Goal: Task Accomplishment & Management: Manage account settings

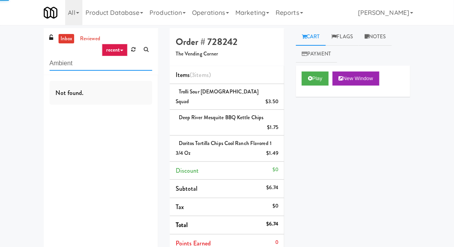
click at [59, 62] on input "Ambient" at bounding box center [101, 63] width 103 height 14
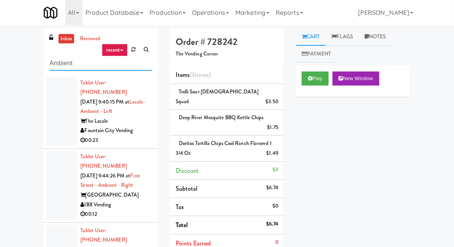
click at [58, 64] on input "Ambient" at bounding box center [101, 63] width 103 height 14
click at [52, 61] on input "Ambient" at bounding box center [101, 63] width 103 height 14
type input "Cooler"
click at [21, 74] on div "inbox reviewed recent all unclear take inventory issue suspicious failed recent…" at bounding box center [227, 192] width 454 height 329
click at [66, 43] on link "inbox" at bounding box center [67, 39] width 16 height 10
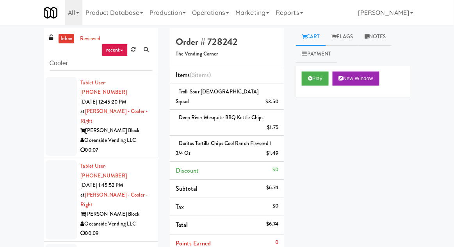
click at [58, 124] on div at bounding box center [61, 116] width 31 height 79
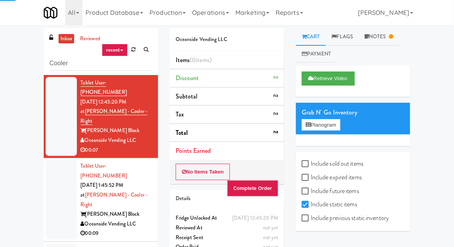
click at [56, 175] on div at bounding box center [61, 199] width 31 height 79
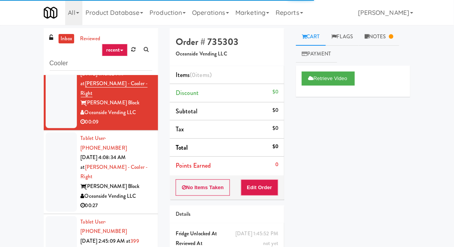
click at [56, 134] on div at bounding box center [61, 171] width 31 height 79
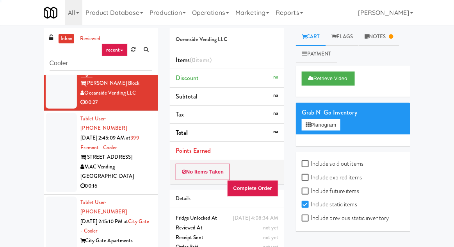
scroll to position [221, 0]
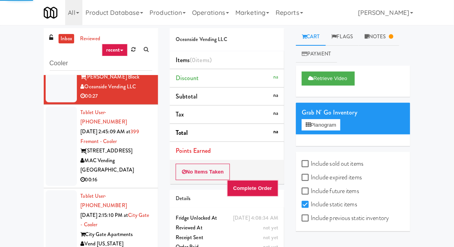
click at [53, 107] on div at bounding box center [61, 146] width 31 height 79
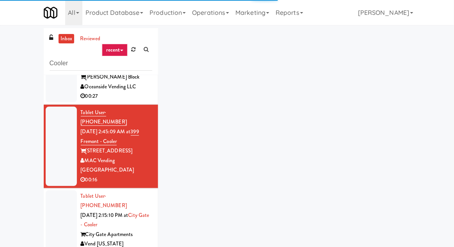
click at [54, 190] on div at bounding box center [61, 225] width 31 height 70
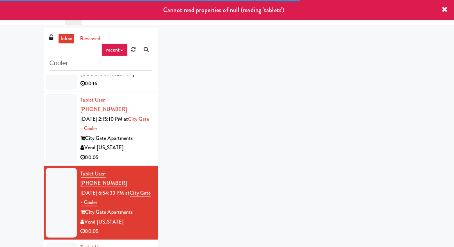
scroll to position [316, 0]
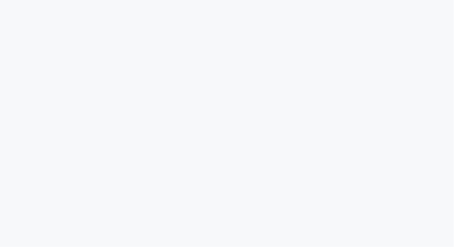
click at [5, 0] on html at bounding box center [227, 0] width 454 height 0
click at [412, 28] on html at bounding box center [227, 14] width 454 height 28
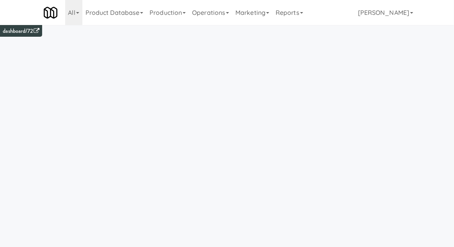
click at [214, 14] on link "Operations" at bounding box center [210, 12] width 43 height 25
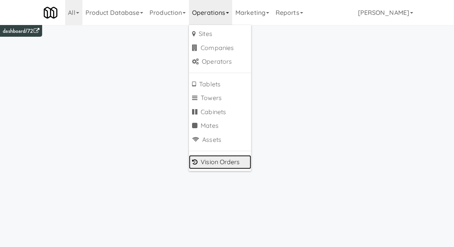
click at [210, 163] on link "Vision Orders" at bounding box center [220, 162] width 63 height 14
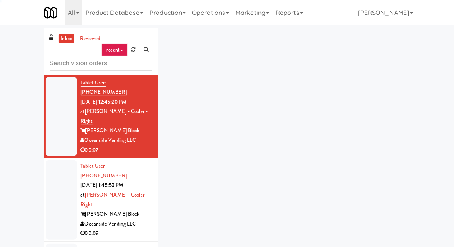
click at [60, 59] on input "text" at bounding box center [101, 63] width 103 height 14
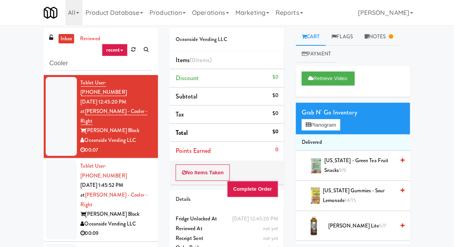
type input "Cooler"
click at [15, 54] on div "inbox reviewed recent all unclear take inventory issue suspicious failed recent…" at bounding box center [227, 171] width 454 height 287
click at [53, 163] on div at bounding box center [61, 199] width 31 height 79
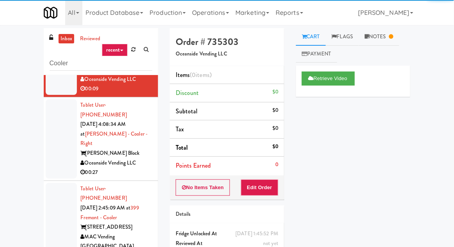
click at [56, 183] on div at bounding box center [61, 222] width 31 height 79
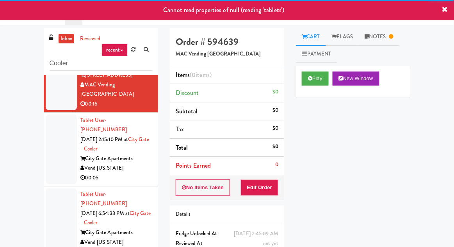
scroll to position [300, 0]
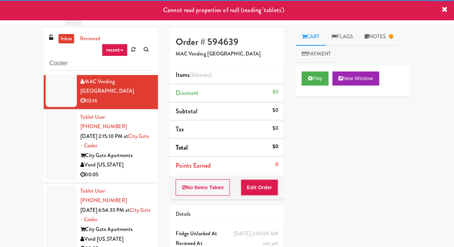
click at [57, 185] on div at bounding box center [61, 220] width 31 height 70
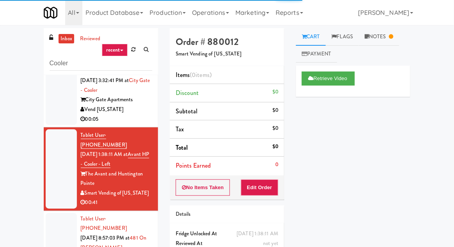
scroll to position [577, 0]
click at [55, 213] on div at bounding box center [61, 248] width 31 height 70
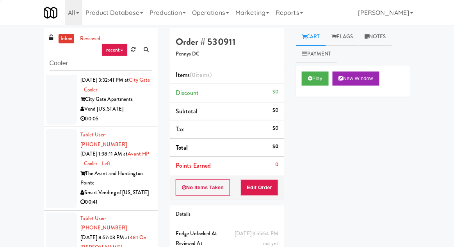
click at [53, 213] on div at bounding box center [61, 248] width 31 height 70
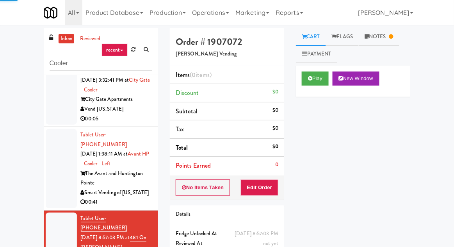
click at [386, 41] on link "Notes" at bounding box center [379, 37] width 41 height 18
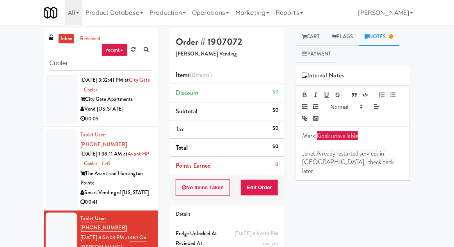
click at [318, 39] on link "Cart" at bounding box center [311, 37] width 30 height 18
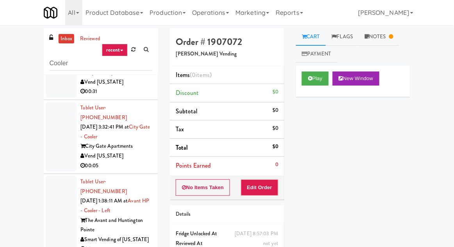
click at [53, 176] on div at bounding box center [61, 215] width 31 height 79
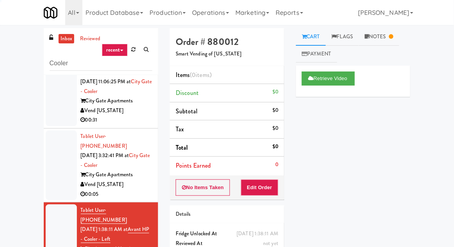
scroll to position [458, 0]
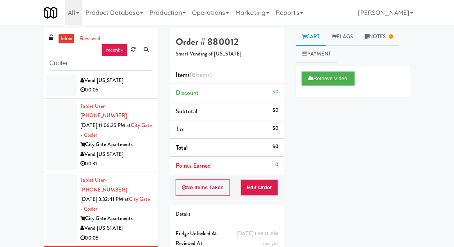
click at [382, 38] on link "Notes" at bounding box center [379, 37] width 41 height 18
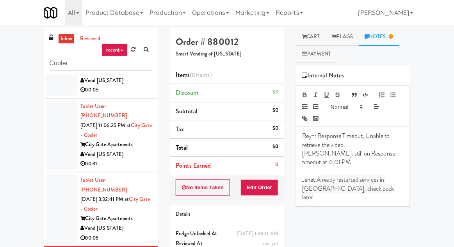
click at [320, 38] on link "Cart" at bounding box center [311, 37] width 30 height 18
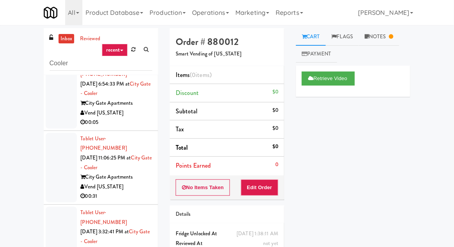
scroll to position [426, 0]
click at [64, 207] on div at bounding box center [61, 242] width 31 height 70
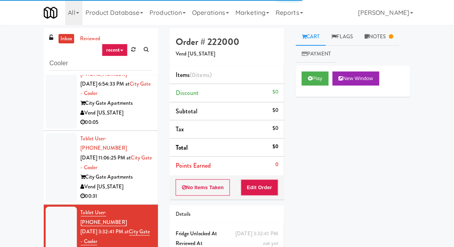
click at [386, 36] on link "Notes" at bounding box center [379, 37] width 41 height 18
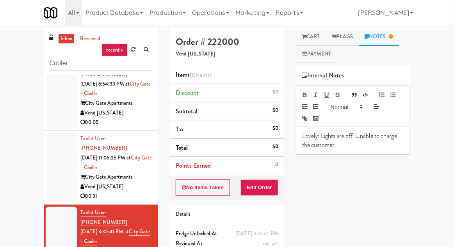
click at [320, 36] on link "Cart" at bounding box center [311, 37] width 30 height 18
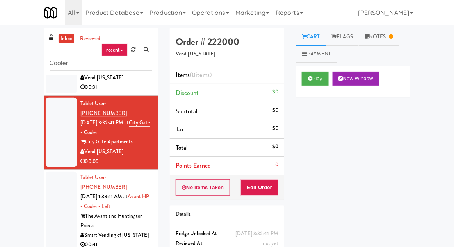
scroll to position [539, 0]
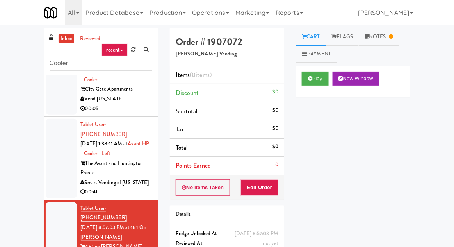
scroll to position [588, 0]
click at [386, 39] on link "Notes" at bounding box center [379, 37] width 41 height 18
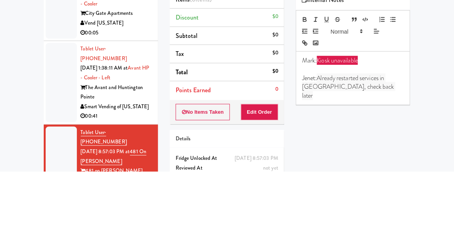
click at [431, 125] on div "inbox reviewed recent all unclear take inventory issue suspicious failed recent…" at bounding box center [227, 171] width 454 height 287
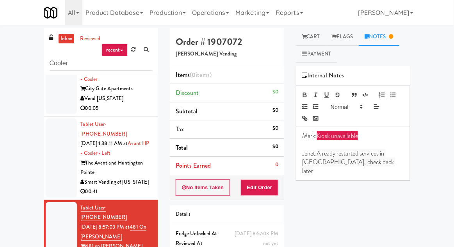
click at [321, 38] on link "Cart" at bounding box center [311, 37] width 30 height 18
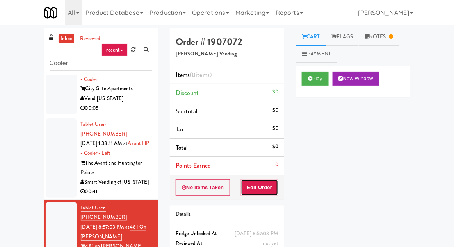
click at [258, 188] on button "Edit Order" at bounding box center [260, 187] width 38 height 16
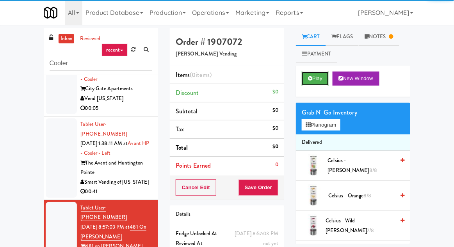
click at [306, 85] on button "Play" at bounding box center [315, 78] width 27 height 14
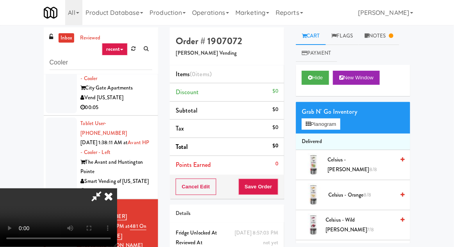
scroll to position [30, 0]
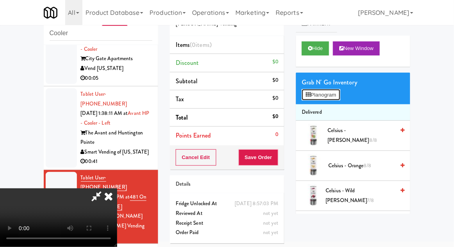
click at [333, 97] on button "Planogram" at bounding box center [321, 95] width 38 height 12
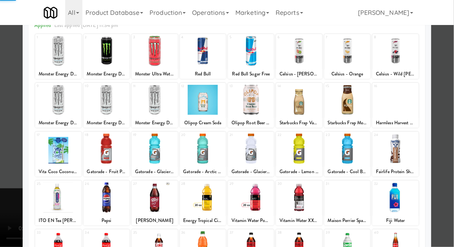
scroll to position [99, 0]
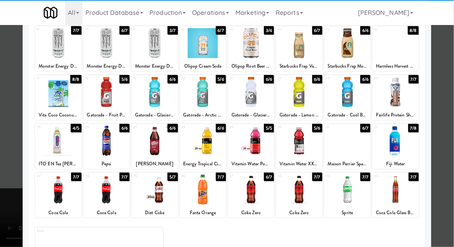
click at [207, 190] on div at bounding box center [203, 190] width 46 height 30
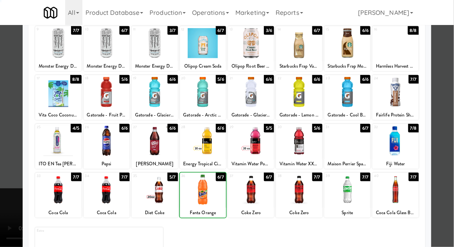
click at [439, 70] on div at bounding box center [227, 123] width 454 height 247
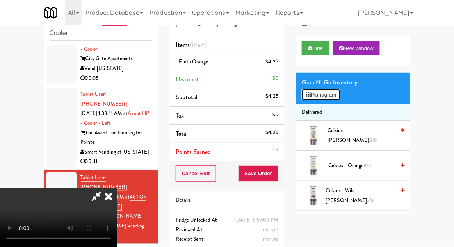
click at [340, 94] on button "Planogram" at bounding box center [321, 95] width 38 height 12
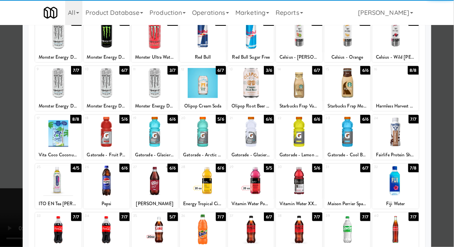
scroll to position [59, 0]
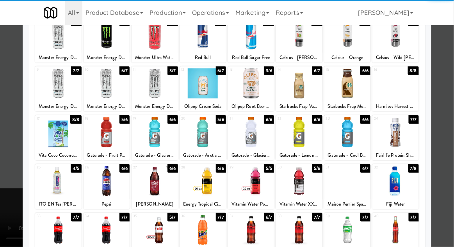
click at [105, 227] on div at bounding box center [107, 230] width 46 height 30
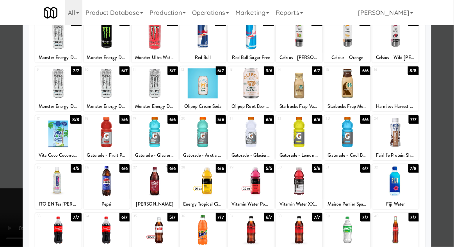
click at [439, 80] on div at bounding box center [227, 123] width 454 height 247
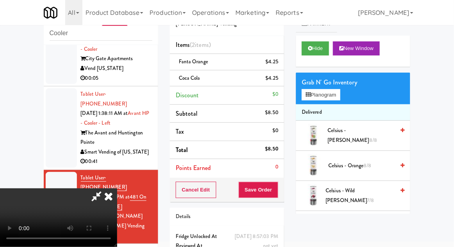
scroll to position [29, 0]
click at [278, 185] on button "Save Order" at bounding box center [259, 190] width 40 height 16
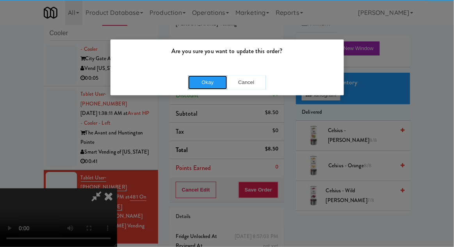
click at [205, 80] on button "Okay" at bounding box center [207, 82] width 39 height 14
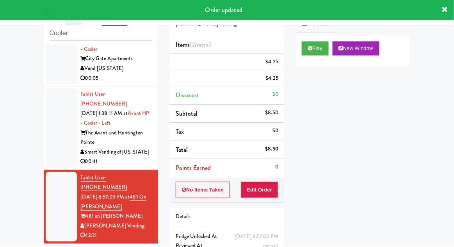
scroll to position [0, 0]
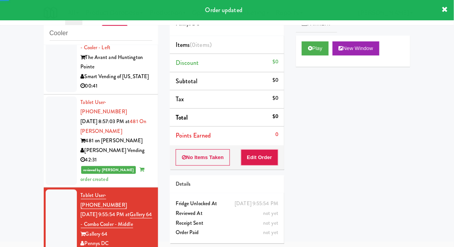
scroll to position [667, 0]
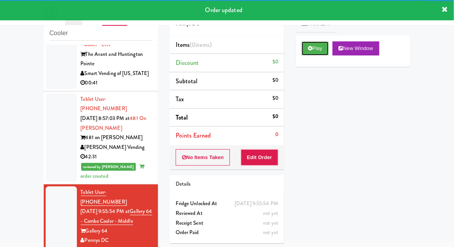
click at [310, 50] on icon at bounding box center [310, 48] width 4 height 5
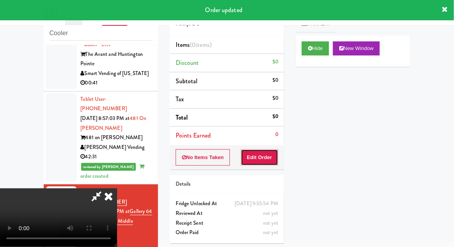
click at [259, 155] on button "Edit Order" at bounding box center [260, 157] width 38 height 16
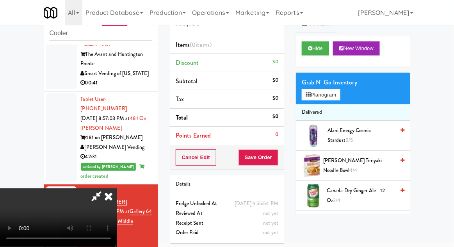
scroll to position [0, 0]
click at [338, 100] on button "Planogram" at bounding box center [321, 95] width 38 height 12
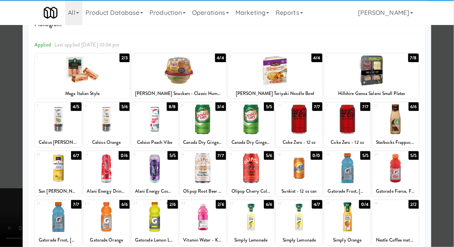
scroll to position [99, 0]
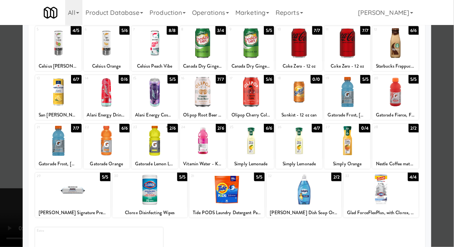
click at [299, 144] on div at bounding box center [299, 141] width 46 height 30
click at [299, 145] on div at bounding box center [299, 141] width 46 height 30
click at [446, 83] on div at bounding box center [227, 123] width 454 height 247
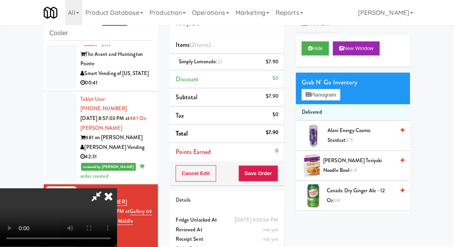
scroll to position [29, 0]
click at [279, 173] on button "Save Order" at bounding box center [259, 173] width 40 height 16
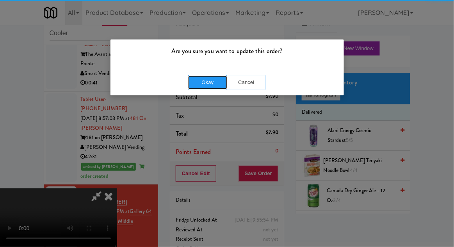
click at [204, 80] on button "Okay" at bounding box center [207, 82] width 39 height 14
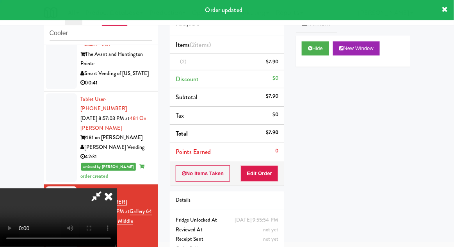
scroll to position [0, 0]
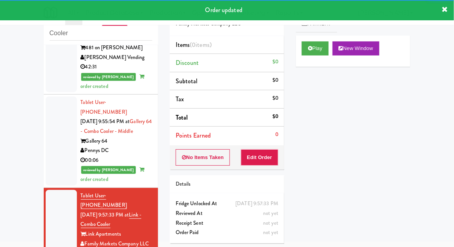
scroll to position [763, 0]
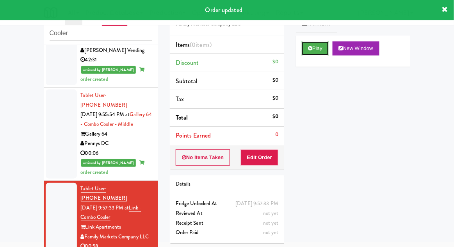
click at [311, 52] on button "Play" at bounding box center [315, 48] width 27 height 14
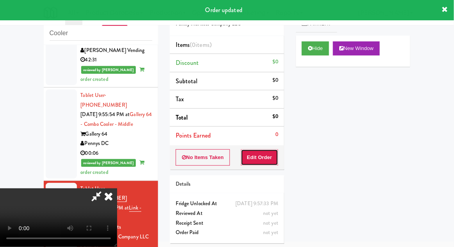
click at [249, 162] on button "Edit Order" at bounding box center [260, 157] width 38 height 16
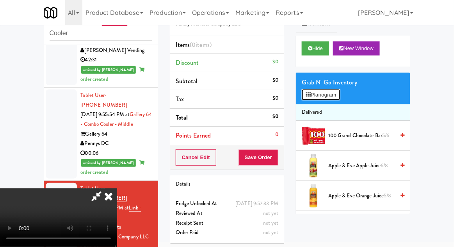
click at [338, 98] on button "Planogram" at bounding box center [321, 95] width 38 height 12
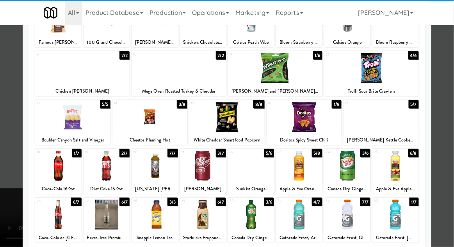
scroll to position [77, 0]
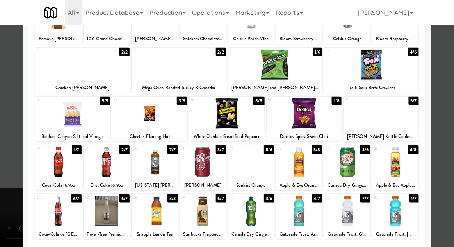
click at [314, 166] on div at bounding box center [299, 162] width 46 height 30
click at [316, 161] on div at bounding box center [299, 162] width 46 height 30
click at [5, 165] on div at bounding box center [227, 123] width 454 height 247
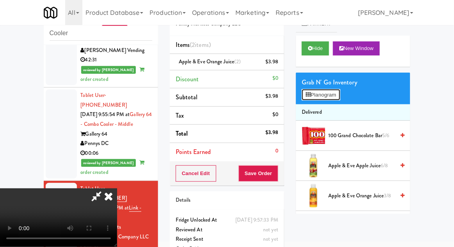
click at [337, 89] on button "Planogram" at bounding box center [321, 95] width 38 height 12
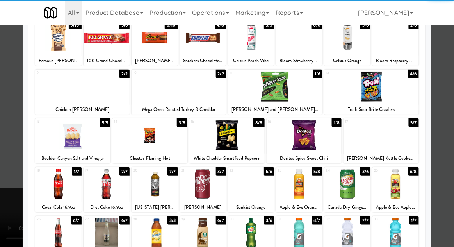
scroll to position [56, 0]
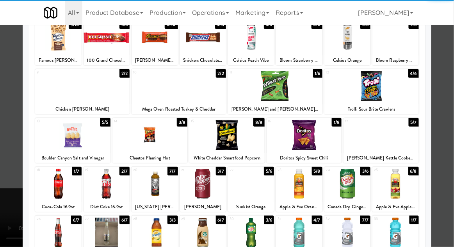
click at [406, 183] on div at bounding box center [396, 184] width 46 height 30
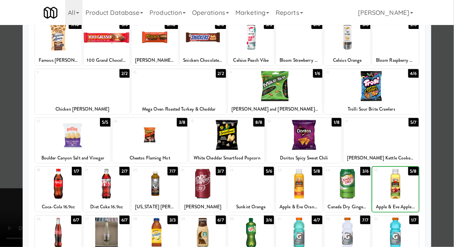
click at [440, 141] on div at bounding box center [227, 123] width 454 height 247
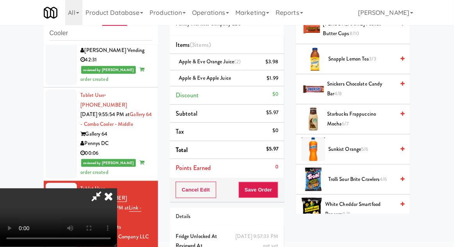
scroll to position [864, 0]
click at [364, 204] on span "White Cheddar Smartfood Popcorn 8/8" at bounding box center [360, 209] width 70 height 19
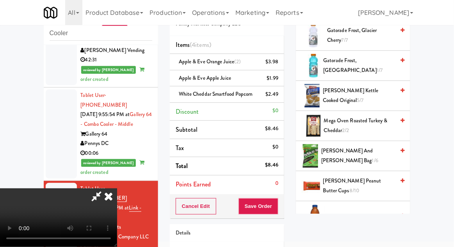
scroll to position [708, 0]
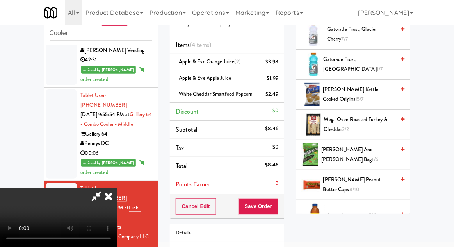
click at [368, 178] on span "[PERSON_NAME] Peanut Butter Cups 8/10" at bounding box center [359, 184] width 71 height 19
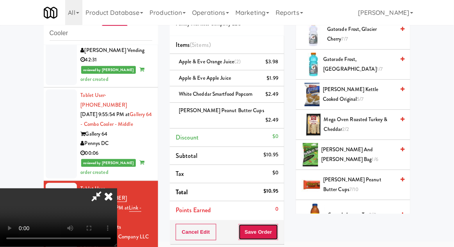
click at [275, 224] on button "Save Order" at bounding box center [259, 232] width 40 height 16
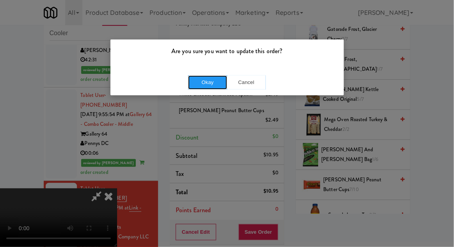
click at [195, 82] on button "Okay" at bounding box center [207, 82] width 39 height 14
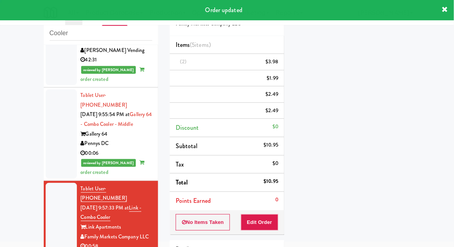
scroll to position [77, 0]
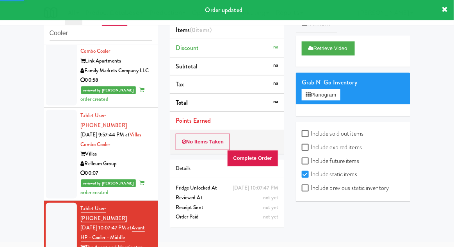
scroll to position [929, 0]
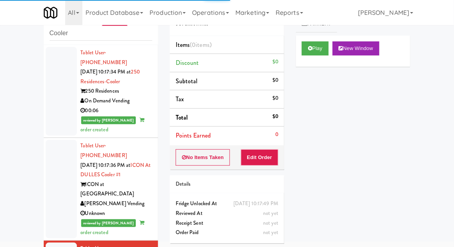
scroll to position [1168, 0]
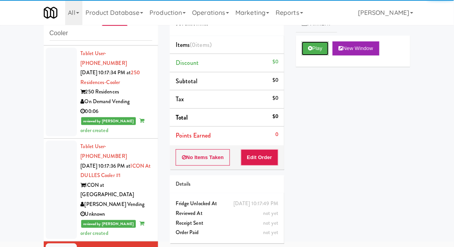
click at [320, 47] on button "Play" at bounding box center [315, 48] width 27 height 14
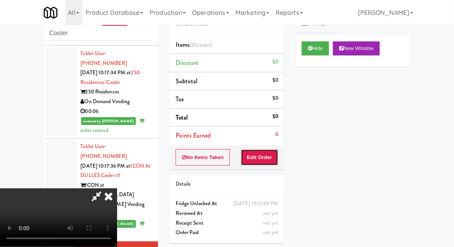
click at [251, 163] on button "Edit Order" at bounding box center [260, 157] width 38 height 16
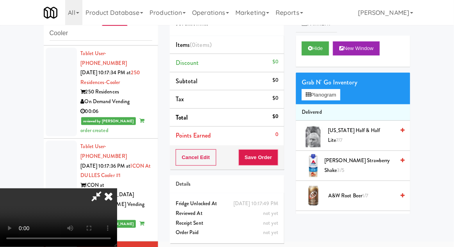
scroll to position [29, 0]
click at [314, 92] on button "Planogram" at bounding box center [321, 95] width 38 height 12
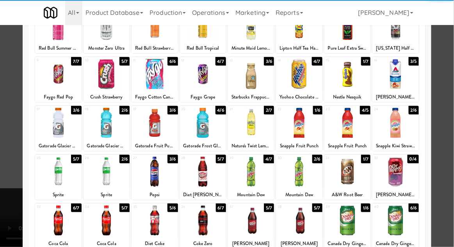
scroll to position [68, 0]
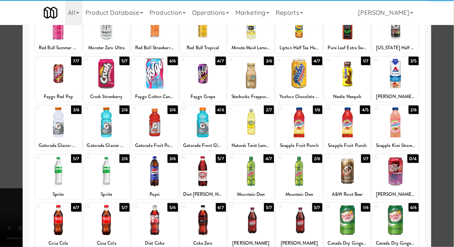
click at [405, 185] on div at bounding box center [396, 171] width 46 height 30
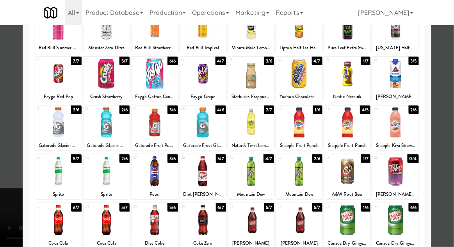
click at [441, 134] on div at bounding box center [227, 123] width 454 height 247
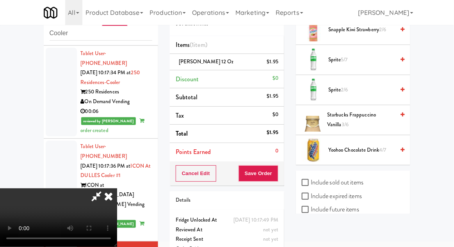
click at [359, 180] on label "Include sold out items" at bounding box center [333, 183] width 62 height 12
click at [311, 180] on input "Include sold out items" at bounding box center [306, 183] width 9 height 6
checkbox input "true"
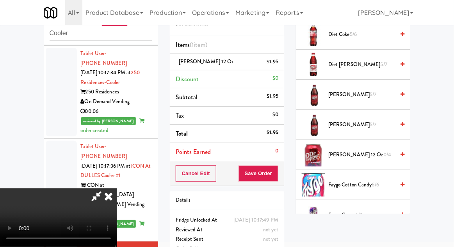
scroll to position [369, 0]
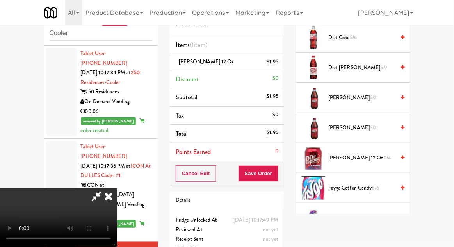
click at [367, 183] on span "Faygo Cotton Candy 6/6" at bounding box center [362, 188] width 66 height 10
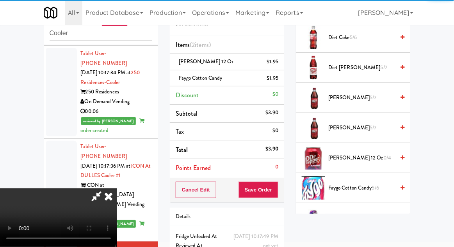
click at [276, 68] on li "[PERSON_NAME] 12 oz $1.95" at bounding box center [227, 62] width 114 height 16
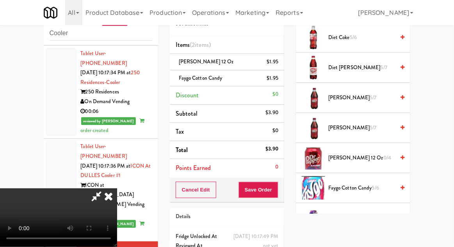
click at [281, 66] on icon at bounding box center [279, 64] width 4 height 5
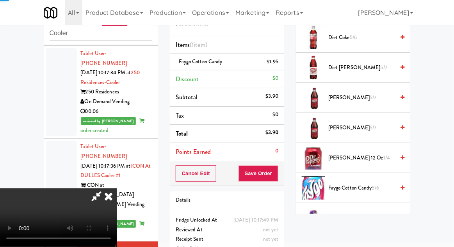
click at [280, 64] on li "Faygo Cotton Candy $1.95" at bounding box center [227, 62] width 114 height 16
click at [117, 188] on icon at bounding box center [108, 196] width 17 height 16
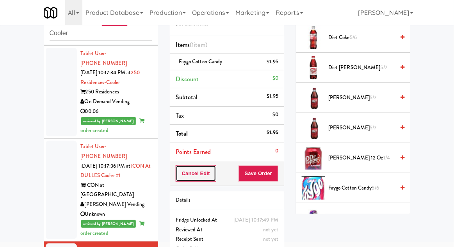
click at [181, 173] on button "Cancel Edit" at bounding box center [196, 173] width 41 height 16
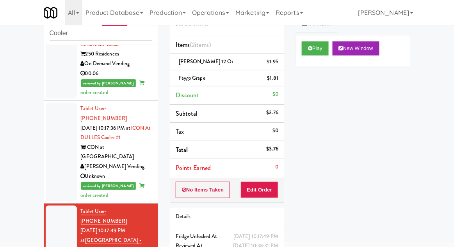
scroll to position [1189, 0]
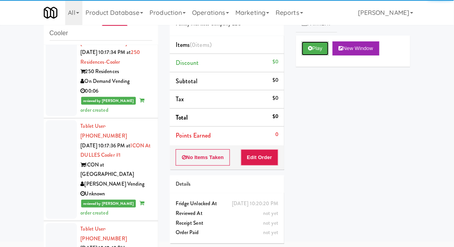
click at [306, 55] on button "Play" at bounding box center [315, 48] width 27 height 14
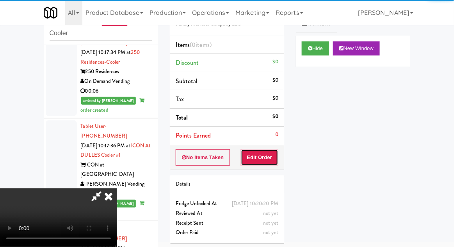
click at [246, 163] on button "Edit Order" at bounding box center [260, 157] width 38 height 16
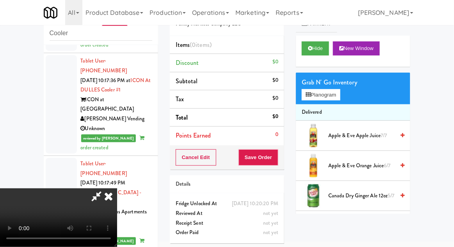
scroll to position [29, 0]
click at [338, 89] on button "Planogram" at bounding box center [321, 95] width 38 height 12
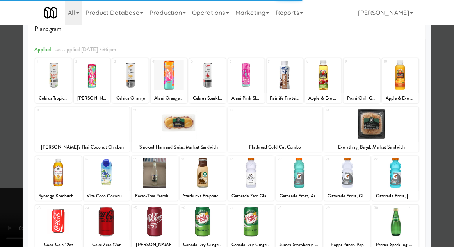
scroll to position [47, 0]
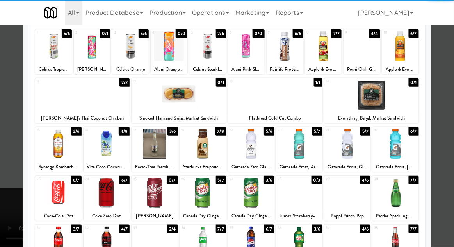
click at [104, 196] on div at bounding box center [107, 193] width 46 height 30
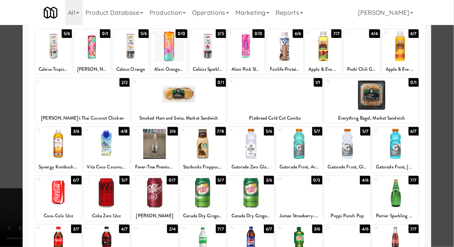
click at [444, 82] on div at bounding box center [227, 123] width 454 height 247
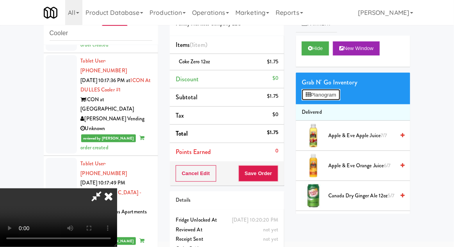
click at [338, 92] on button "Planogram" at bounding box center [321, 95] width 38 height 12
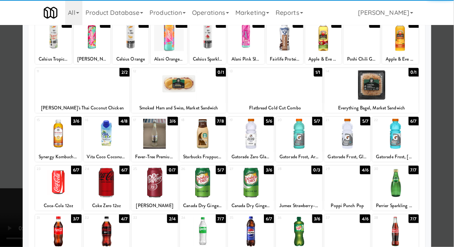
scroll to position [57, 0]
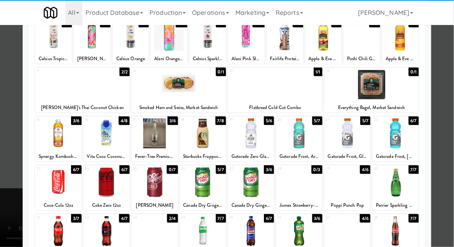
click at [105, 181] on div at bounding box center [107, 182] width 46 height 30
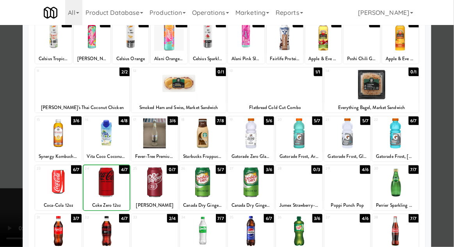
click at [440, 71] on div at bounding box center [227, 123] width 454 height 247
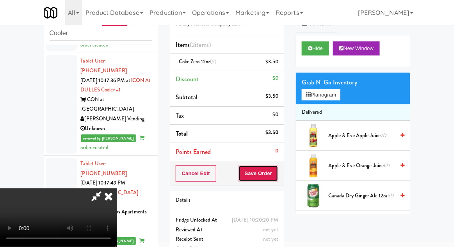
click at [278, 172] on button "Save Order" at bounding box center [259, 173] width 40 height 16
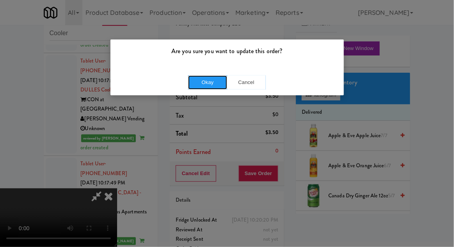
click at [198, 79] on button "Okay" at bounding box center [207, 82] width 39 height 14
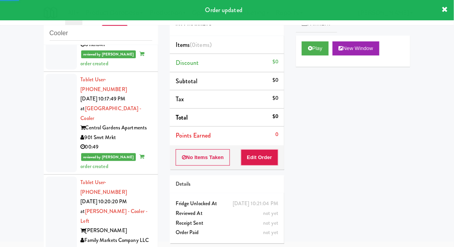
scroll to position [1338, 0]
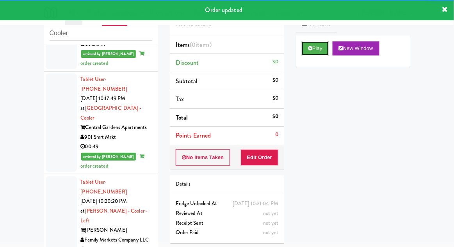
click at [309, 47] on icon at bounding box center [310, 48] width 4 height 5
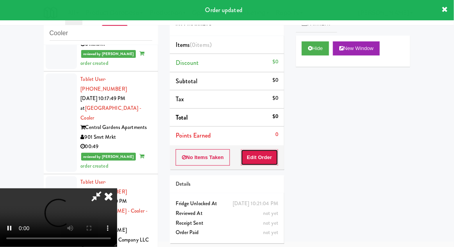
click at [252, 162] on button "Edit Order" at bounding box center [260, 157] width 38 height 16
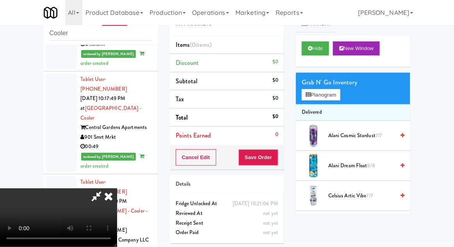
scroll to position [0, 0]
click at [338, 94] on button "Planogram" at bounding box center [321, 95] width 38 height 12
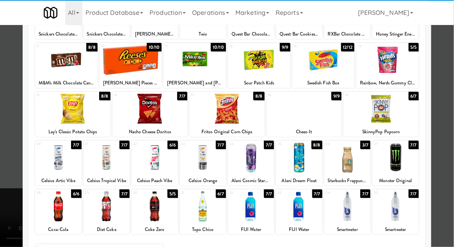
scroll to position [99, 0]
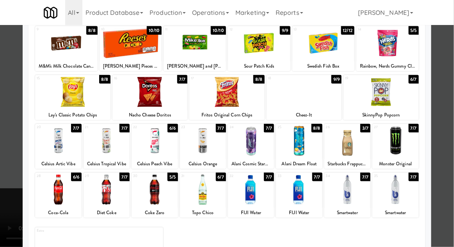
click at [196, 190] on div at bounding box center [203, 190] width 46 height 30
click at [449, 78] on div at bounding box center [227, 123] width 454 height 247
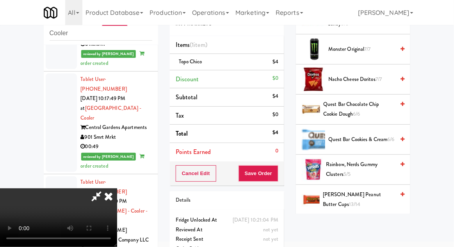
scroll to position [596, 0]
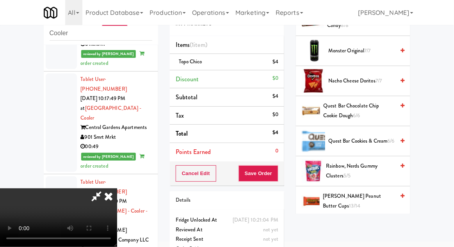
click at [375, 109] on span "Quest Bar Chocolate Chip Cookie Dough 6/6" at bounding box center [359, 110] width 71 height 19
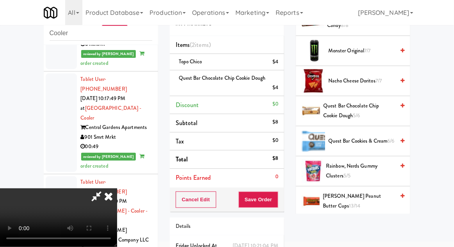
scroll to position [45, 0]
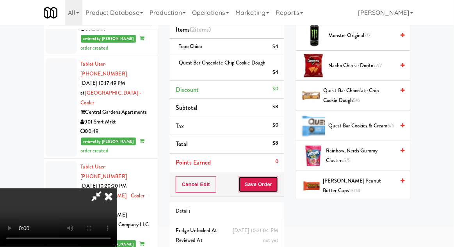
click at [278, 187] on button "Save Order" at bounding box center [259, 184] width 40 height 16
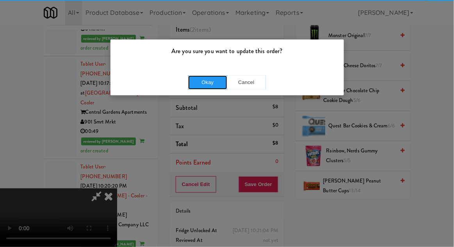
click at [206, 86] on button "Okay" at bounding box center [207, 82] width 39 height 14
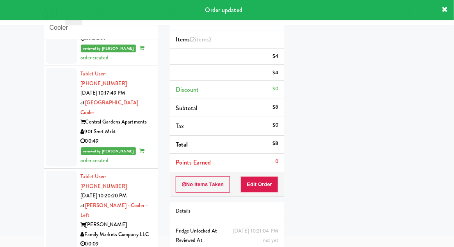
scroll to position [0, 0]
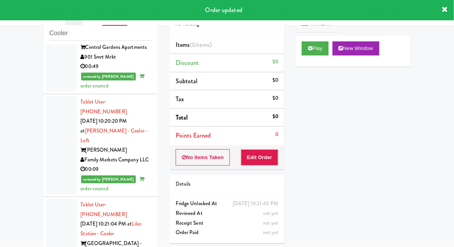
scroll to position [1421, 0]
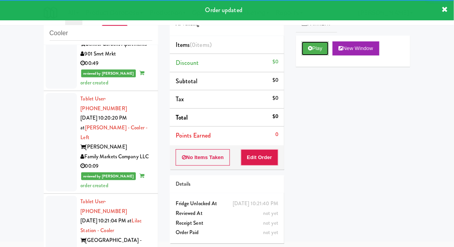
click at [310, 49] on icon at bounding box center [310, 48] width 4 height 5
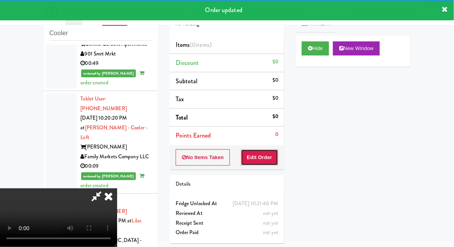
click at [258, 162] on button "Edit Order" at bounding box center [260, 157] width 38 height 16
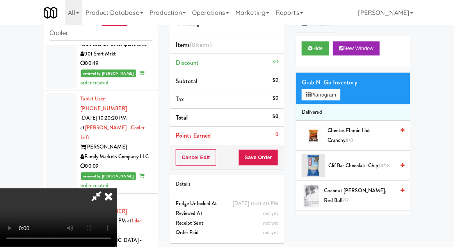
scroll to position [29, 0]
click at [335, 98] on button "Planogram" at bounding box center [321, 95] width 38 height 12
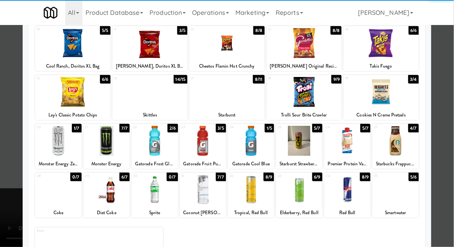
scroll to position [98, 0]
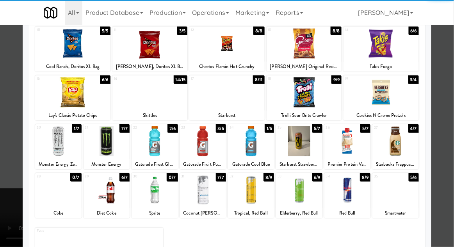
click at [315, 141] on div at bounding box center [299, 141] width 46 height 30
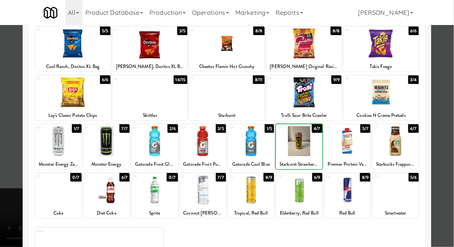
click at [11, 130] on div at bounding box center [227, 123] width 454 height 247
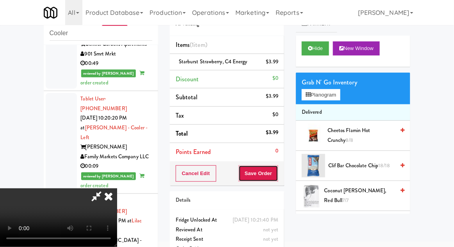
click at [277, 174] on button "Save Order" at bounding box center [259, 173] width 40 height 16
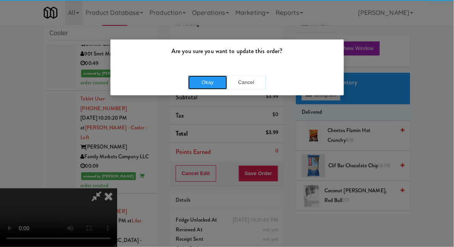
click at [197, 84] on button "Okay" at bounding box center [207, 82] width 39 height 14
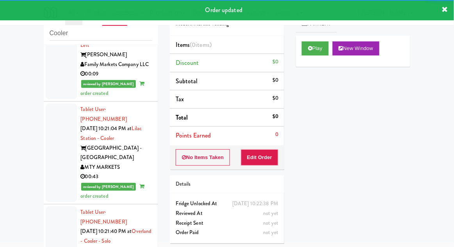
scroll to position [1510, 0]
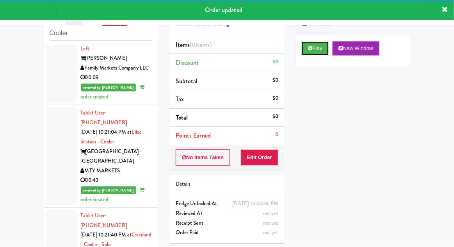
click at [315, 50] on button "Play" at bounding box center [315, 48] width 27 height 14
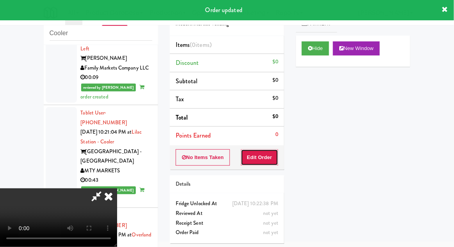
click at [252, 159] on button "Edit Order" at bounding box center [260, 157] width 38 height 16
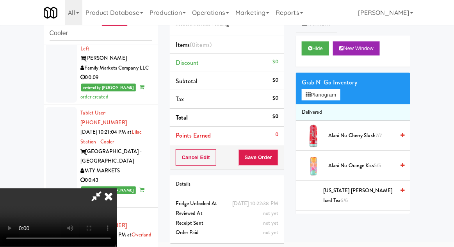
scroll to position [29, 0]
click at [336, 89] on button "Planogram" at bounding box center [321, 95] width 38 height 12
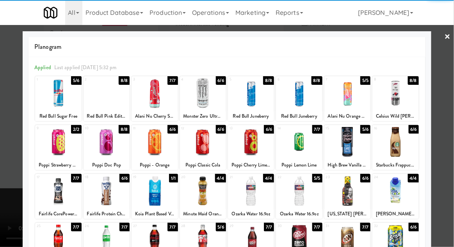
scroll to position [99, 0]
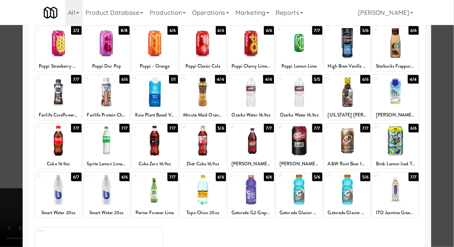
click at [252, 194] on div at bounding box center [251, 190] width 46 height 30
click at [443, 87] on div at bounding box center [227, 123] width 454 height 247
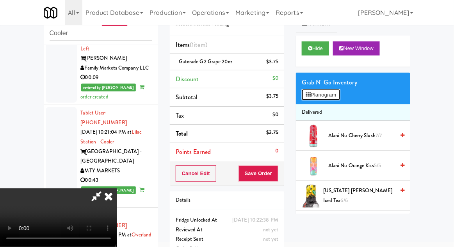
click at [332, 91] on button "Planogram" at bounding box center [321, 95] width 38 height 12
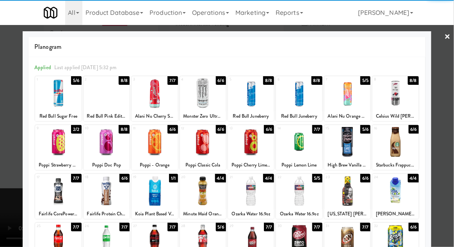
click at [447, 94] on div at bounding box center [227, 123] width 454 height 247
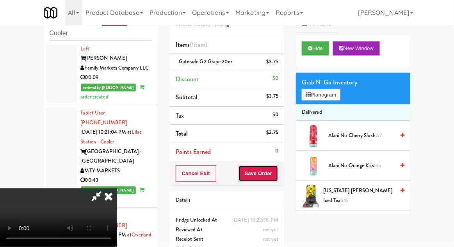
click at [277, 175] on button "Save Order" at bounding box center [259, 173] width 40 height 16
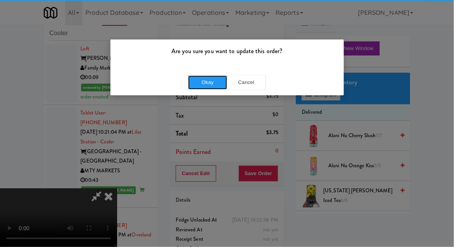
click at [213, 79] on button "Okay" at bounding box center [207, 82] width 39 height 14
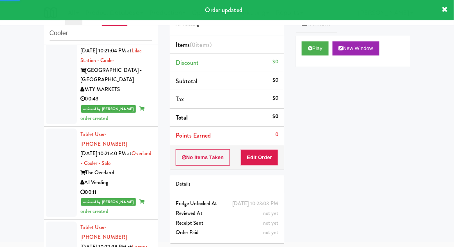
scroll to position [1592, 0]
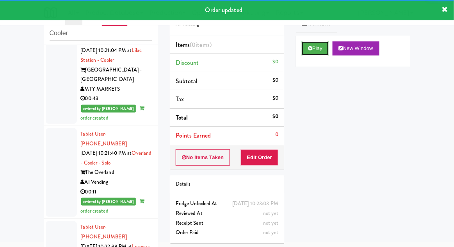
click at [306, 54] on button "Play" at bounding box center [315, 48] width 27 height 14
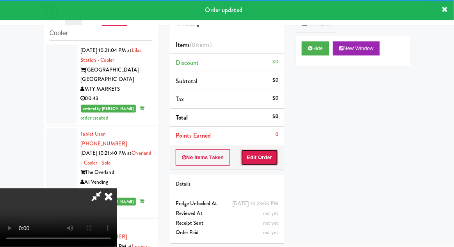
click at [257, 154] on button "Edit Order" at bounding box center [260, 157] width 38 height 16
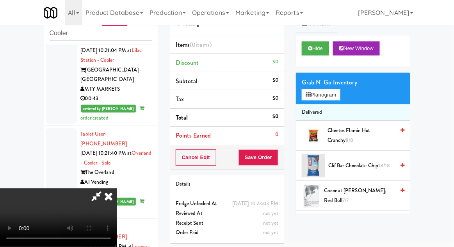
scroll to position [29, 0]
click at [340, 95] on button "Planogram" at bounding box center [321, 95] width 38 height 12
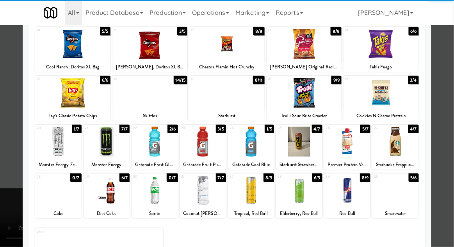
scroll to position [99, 0]
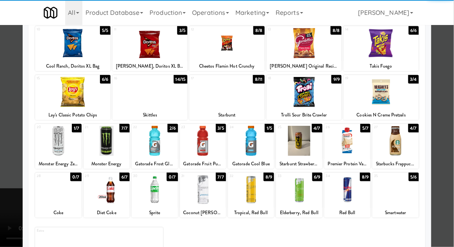
click at [404, 139] on div at bounding box center [396, 141] width 46 height 30
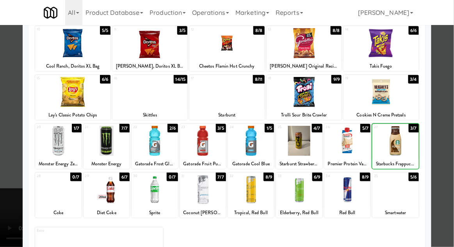
click at [446, 96] on div at bounding box center [227, 123] width 454 height 247
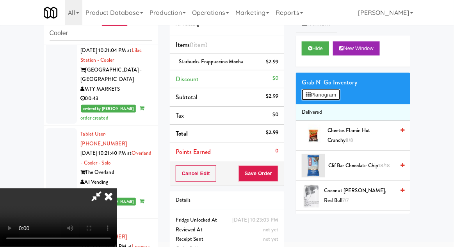
click at [340, 97] on button "Planogram" at bounding box center [321, 95] width 38 height 12
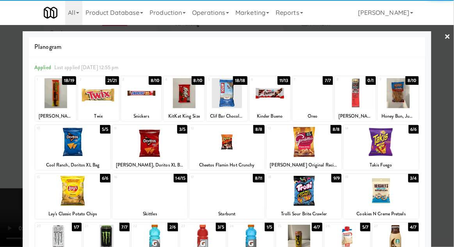
click at [139, 145] on div at bounding box center [150, 142] width 75 height 30
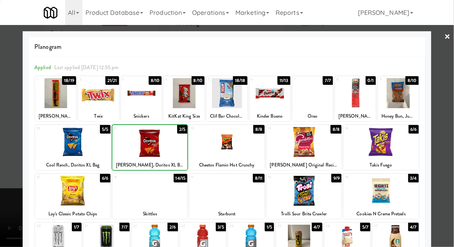
click at [438, 88] on div at bounding box center [227, 123] width 454 height 247
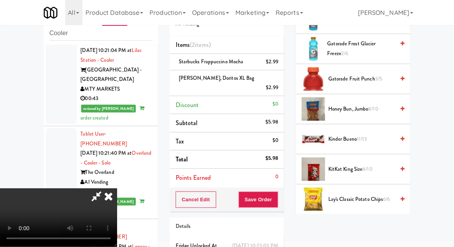
scroll to position [357, 0]
click at [365, 170] on span "8/10" at bounding box center [368, 169] width 10 height 7
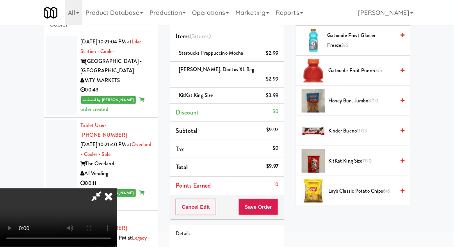
scroll to position [52, 0]
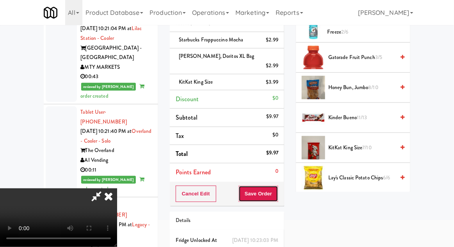
click at [277, 186] on button "Save Order" at bounding box center [259, 194] width 40 height 16
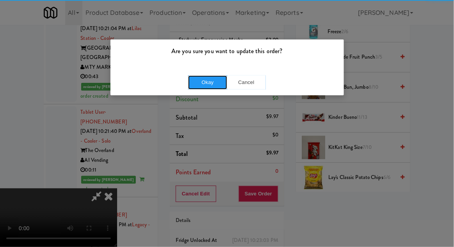
click at [207, 85] on button "Okay" at bounding box center [207, 82] width 39 height 14
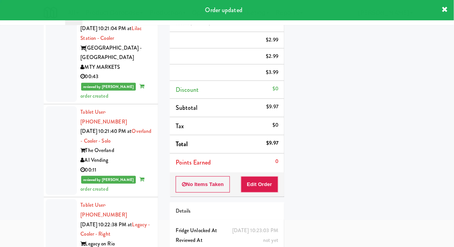
scroll to position [0, 0]
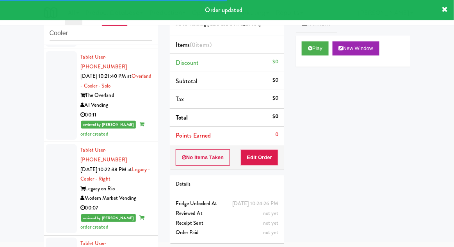
scroll to position [1669, 0]
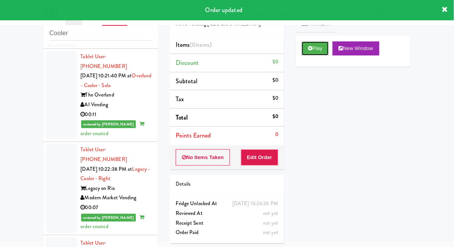
click at [314, 50] on button "Play" at bounding box center [315, 48] width 27 height 14
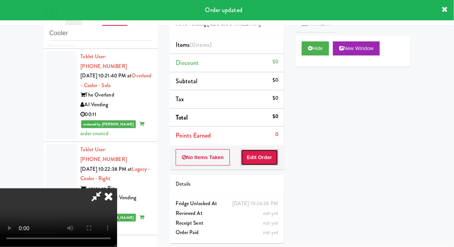
click at [256, 163] on button "Edit Order" at bounding box center [260, 157] width 38 height 16
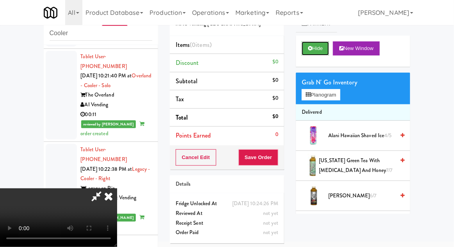
click at [322, 52] on button "Hide" at bounding box center [315, 48] width 27 height 14
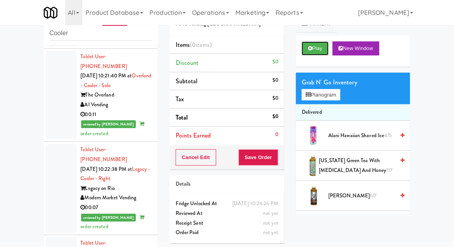
click at [323, 52] on button "Play" at bounding box center [315, 48] width 27 height 14
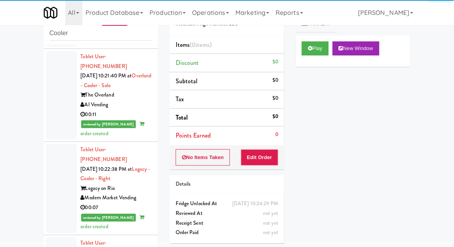
click at [327, 50] on button "Play" at bounding box center [315, 48] width 27 height 14
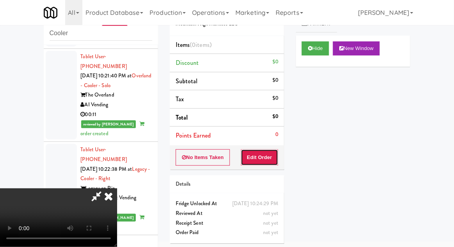
click at [275, 155] on button "Edit Order" at bounding box center [260, 157] width 38 height 16
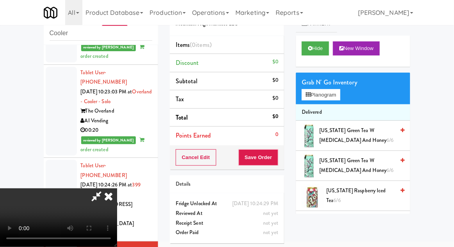
scroll to position [2164, 0]
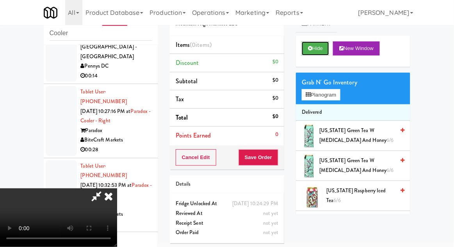
click at [315, 50] on button "Hide" at bounding box center [315, 48] width 27 height 14
click at [313, 44] on button "Hide" at bounding box center [315, 48] width 27 height 14
click at [111, 204] on icon at bounding box center [108, 196] width 17 height 16
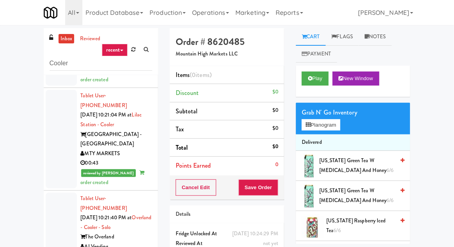
scroll to position [30, 0]
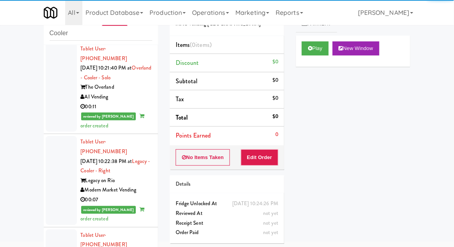
scroll to position [1677, 0]
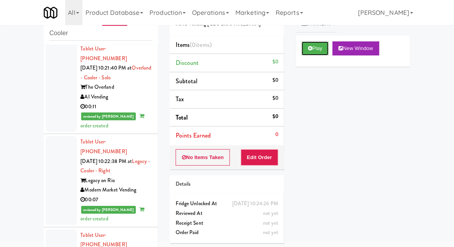
click at [314, 46] on button "Play" at bounding box center [315, 48] width 27 height 14
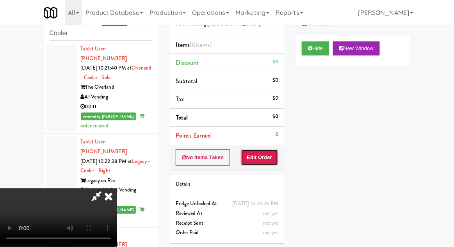
click at [261, 164] on button "Edit Order" at bounding box center [260, 157] width 38 height 16
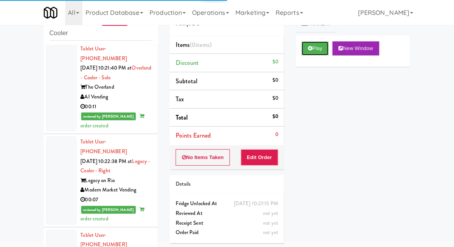
click at [317, 50] on button "Play" at bounding box center [315, 48] width 27 height 14
click at [259, 154] on button "Edit Order" at bounding box center [260, 157] width 38 height 16
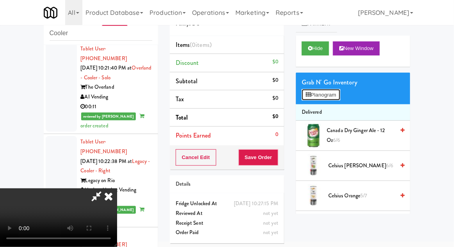
click at [336, 96] on button "Planogram" at bounding box center [321, 95] width 38 height 12
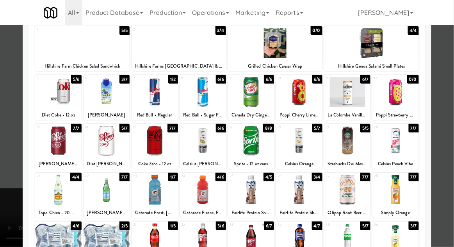
scroll to position [43, 0]
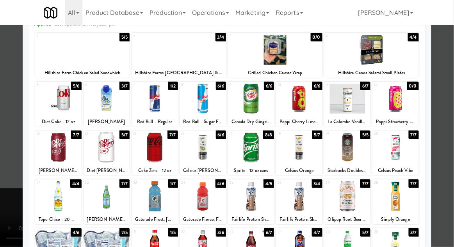
click at [55, 198] on div at bounding box center [58, 196] width 46 height 30
click at [6, 186] on div at bounding box center [227, 123] width 454 height 247
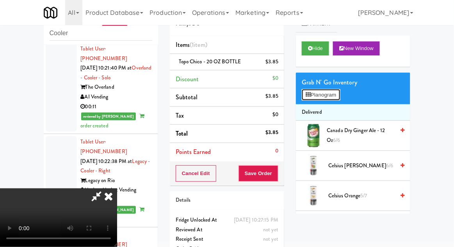
click at [337, 97] on button "Planogram" at bounding box center [321, 95] width 38 height 12
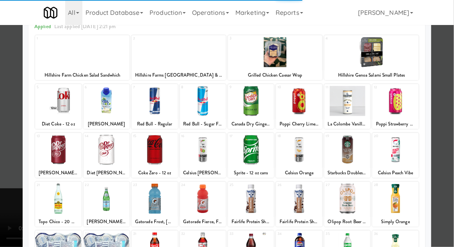
scroll to position [51, 0]
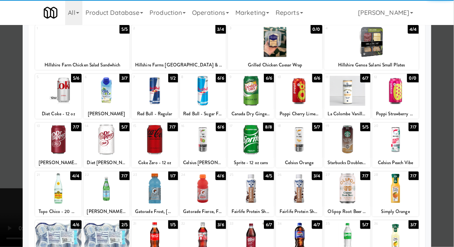
click at [150, 184] on div at bounding box center [155, 188] width 46 height 30
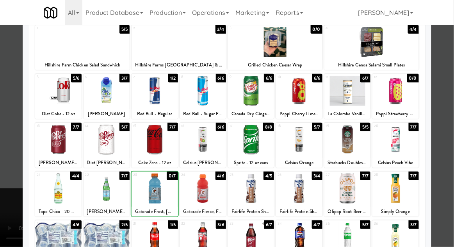
click at [440, 82] on div at bounding box center [227, 123] width 454 height 247
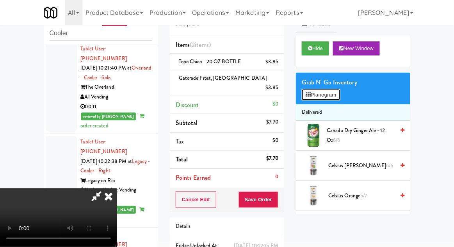
click at [334, 95] on button "Planogram" at bounding box center [321, 95] width 38 height 12
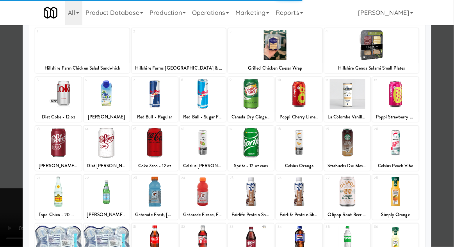
scroll to position [51, 0]
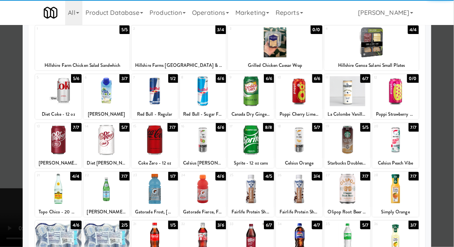
click at [352, 195] on div at bounding box center [348, 189] width 46 height 30
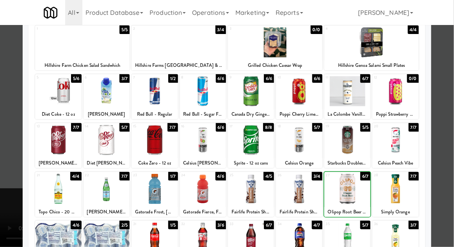
click at [11, 191] on div at bounding box center [227, 123] width 454 height 247
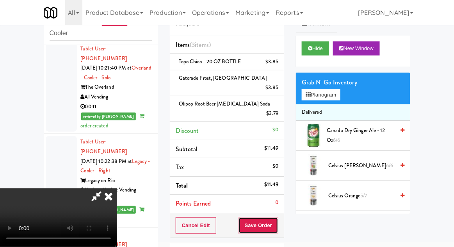
click at [278, 217] on button "Save Order" at bounding box center [259, 225] width 40 height 16
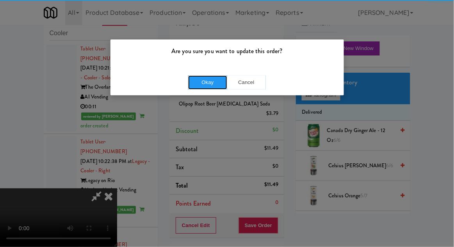
click at [210, 86] on button "Okay" at bounding box center [207, 82] width 39 height 14
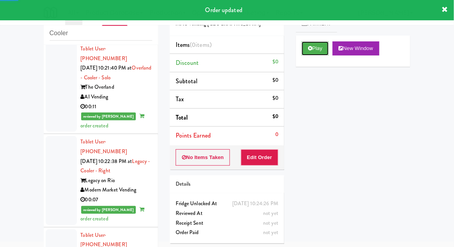
click at [304, 46] on button "Play" at bounding box center [315, 48] width 27 height 14
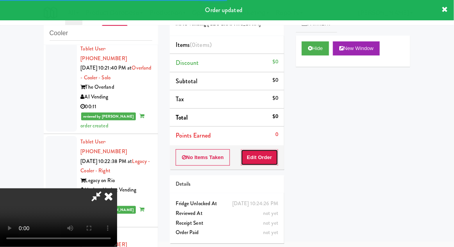
click at [252, 158] on button "Edit Order" at bounding box center [260, 157] width 38 height 16
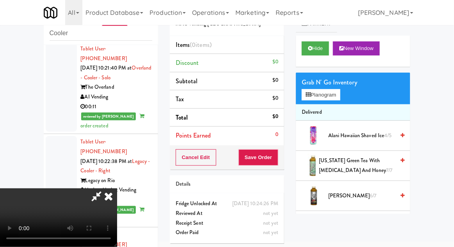
click at [117, 188] on icon at bounding box center [108, 196] width 17 height 16
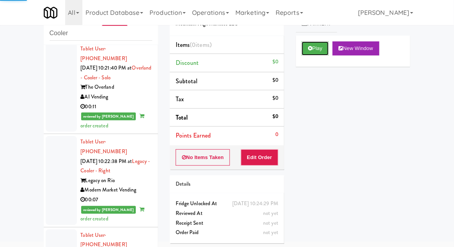
click at [324, 52] on button "Play" at bounding box center [315, 48] width 27 height 14
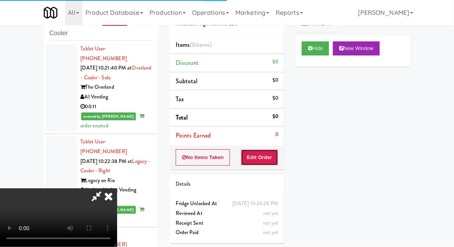
click at [258, 150] on button "Edit Order" at bounding box center [260, 157] width 38 height 16
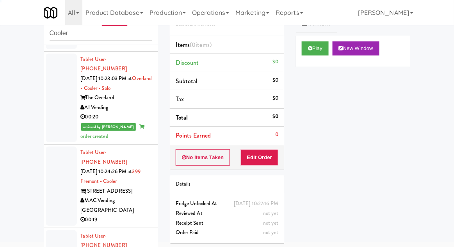
scroll to position [1854, 0]
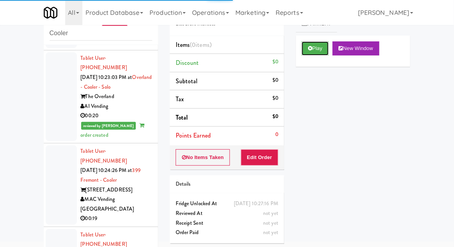
click at [312, 49] on icon at bounding box center [310, 48] width 4 height 5
click at [252, 161] on button "Edit Order" at bounding box center [260, 157] width 38 height 16
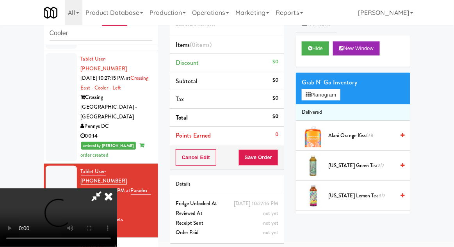
scroll to position [2183, 0]
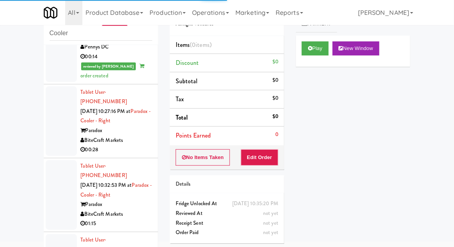
click at [310, 54] on button "Play" at bounding box center [315, 48] width 27 height 14
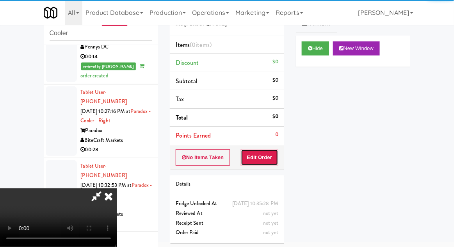
click at [251, 162] on button "Edit Order" at bounding box center [260, 157] width 38 height 16
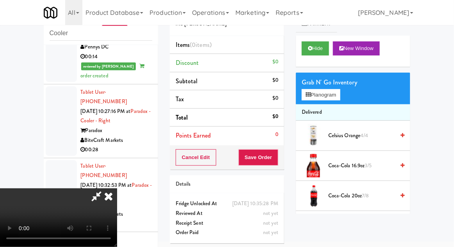
scroll to position [29, 0]
click at [317, 54] on button "Hide" at bounding box center [315, 48] width 27 height 14
click at [316, 50] on button "Hide" at bounding box center [315, 48] width 27 height 14
click at [414, 95] on div "Cart Flags Notes Payment Hide New Window Grab N' Go Inventory Planogram Deliver…" at bounding box center [353, 106] width 126 height 216
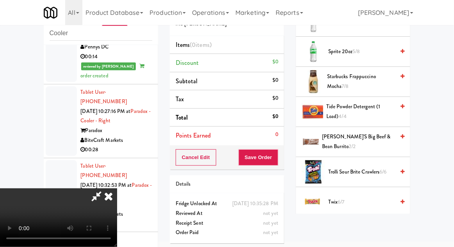
scroll to position [962, 0]
click at [380, 168] on span "Trolli Sour Brite Crawlers 6/6" at bounding box center [362, 173] width 66 height 10
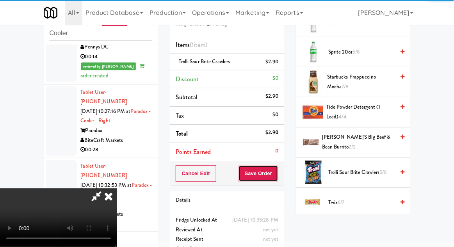
click at [277, 178] on button "Save Order" at bounding box center [259, 173] width 40 height 16
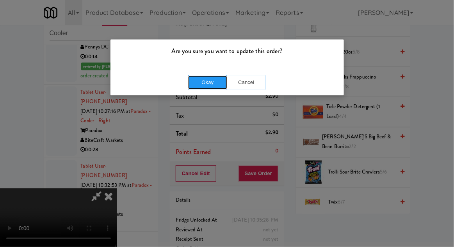
click at [202, 88] on button "Okay" at bounding box center [207, 82] width 39 height 14
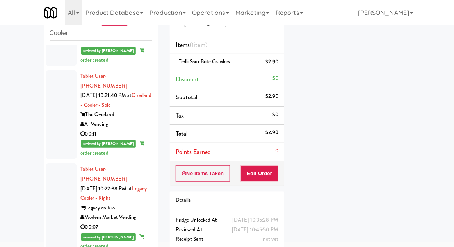
scroll to position [1646, 0]
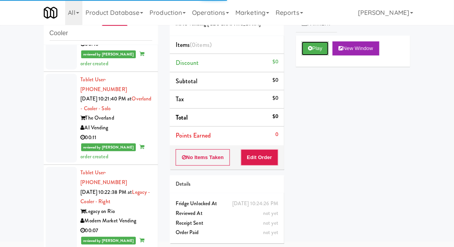
click at [315, 49] on button "Play" at bounding box center [315, 48] width 27 height 14
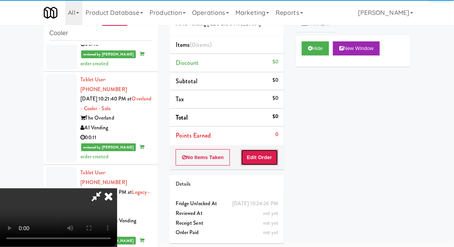
click at [253, 160] on button "Edit Order" at bounding box center [260, 157] width 38 height 16
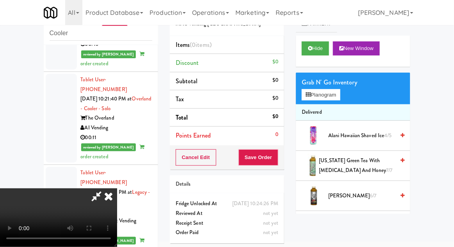
scroll to position [29, 0]
click at [332, 96] on button "Planogram" at bounding box center [321, 95] width 38 height 12
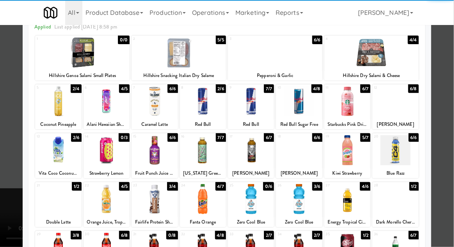
scroll to position [99, 0]
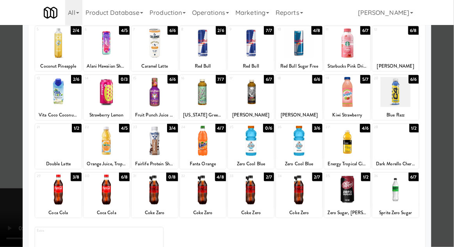
click at [247, 185] on div at bounding box center [251, 190] width 46 height 30
click at [247, 190] on div at bounding box center [251, 190] width 46 height 30
click at [446, 93] on div at bounding box center [227, 123] width 454 height 247
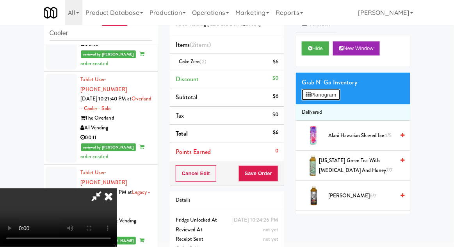
click at [319, 96] on button "Planogram" at bounding box center [321, 95] width 38 height 12
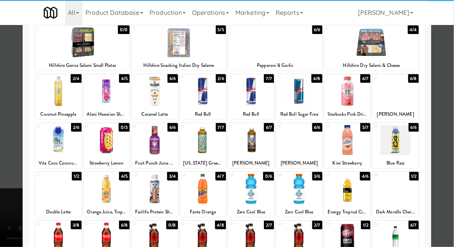
scroll to position [84, 0]
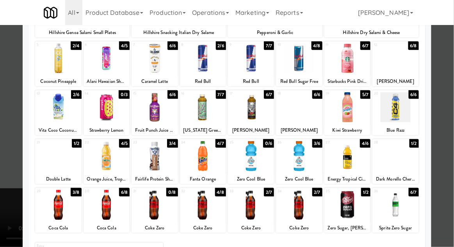
click at [200, 206] on div at bounding box center [203, 205] width 46 height 30
click at [198, 213] on div at bounding box center [203, 205] width 46 height 30
click at [447, 91] on div at bounding box center [227, 123] width 454 height 247
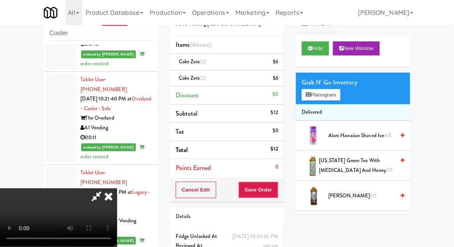
click at [105, 188] on icon at bounding box center [97, 196] width 18 height 16
click at [252, 61] on div "Coke Zero (2) $6" at bounding box center [227, 62] width 103 height 10
click at [278, 64] on icon at bounding box center [279, 64] width 4 height 5
click at [281, 65] on icon at bounding box center [279, 64] width 4 height 5
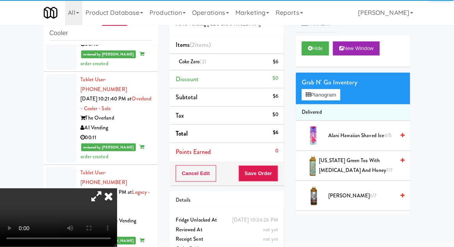
click at [105, 188] on icon at bounding box center [97, 196] width 18 height 16
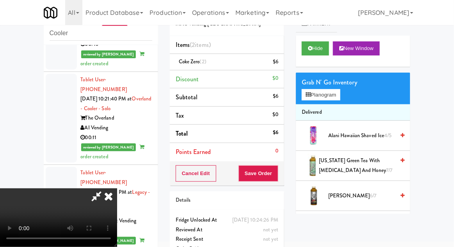
scroll to position [29, 0]
click at [284, 170] on div "Cancel Edit Save Order" at bounding box center [227, 173] width 114 height 24
click at [278, 175] on button "Save Order" at bounding box center [259, 173] width 40 height 16
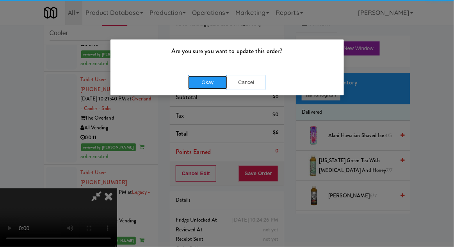
click at [216, 86] on button "Okay" at bounding box center [207, 82] width 39 height 14
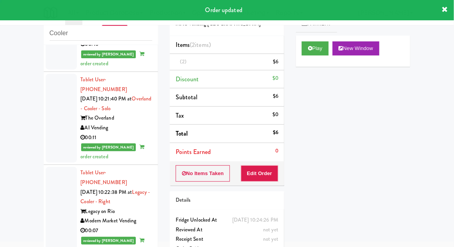
scroll to position [0, 0]
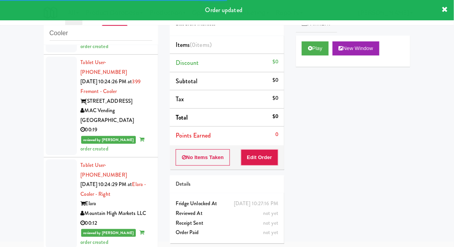
scroll to position [1943, 0]
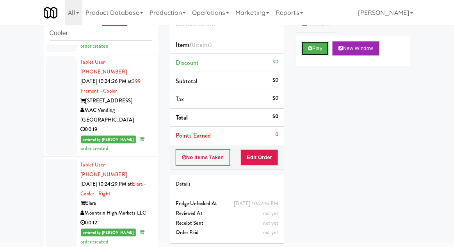
click at [312, 54] on button "Play" at bounding box center [315, 48] width 27 height 14
click at [246, 154] on button "Edit Order" at bounding box center [260, 157] width 38 height 16
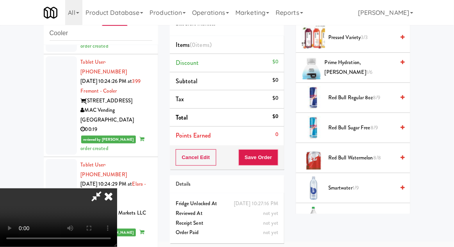
scroll to position [791, 0]
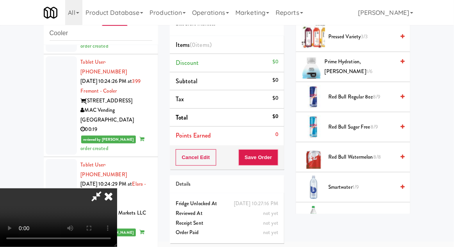
click at [381, 94] on span "8/9" at bounding box center [376, 96] width 7 height 7
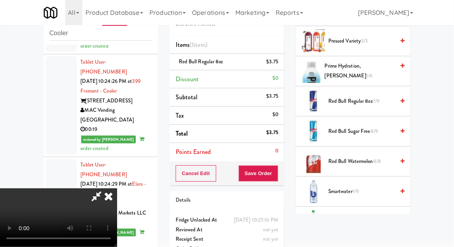
scroll to position [783, 0]
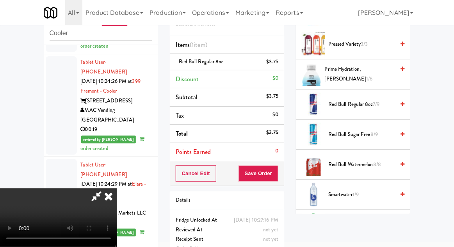
click at [372, 102] on span "Red Bull Regular 8oz 7/9" at bounding box center [362, 105] width 66 height 10
click at [375, 102] on span "6/9" at bounding box center [376, 103] width 7 height 7
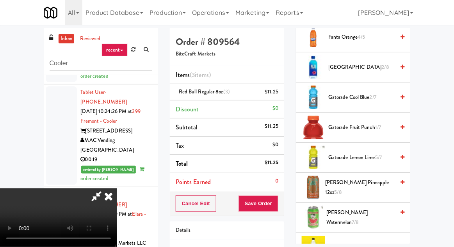
scroll to position [384, 0]
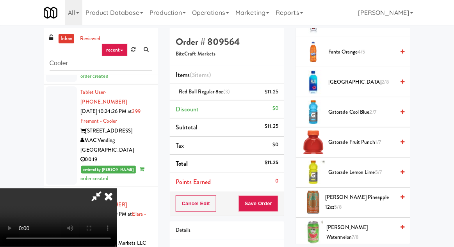
click at [375, 142] on span "1/7" at bounding box center [378, 141] width 6 height 7
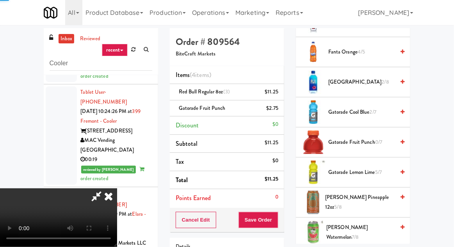
scroll to position [36, 0]
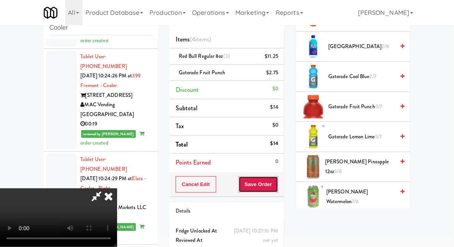
click at [277, 183] on button "Save Order" at bounding box center [259, 184] width 40 height 16
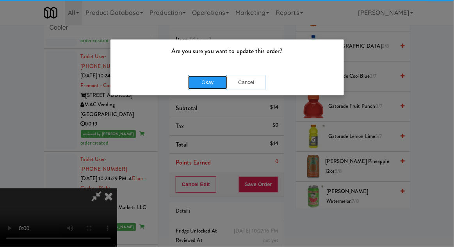
click at [202, 83] on button "Okay" at bounding box center [207, 82] width 39 height 14
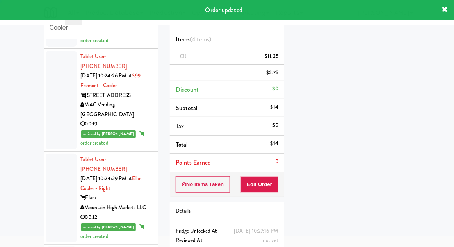
scroll to position [0, 0]
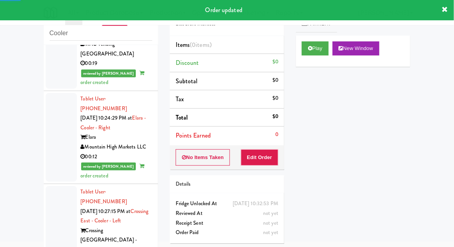
scroll to position [2012, 0]
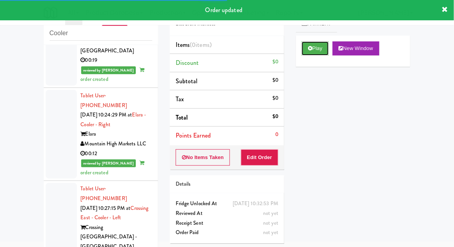
click at [308, 48] on button "Play" at bounding box center [315, 48] width 27 height 14
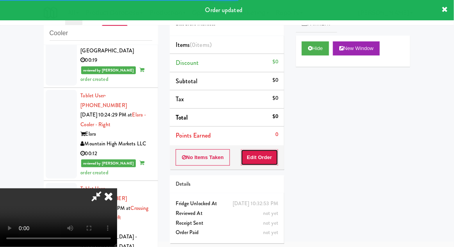
click at [252, 155] on button "Edit Order" at bounding box center [260, 157] width 38 height 16
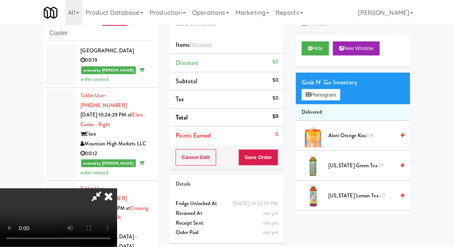
scroll to position [29, 0]
click at [317, 51] on button "Hide" at bounding box center [315, 48] width 27 height 14
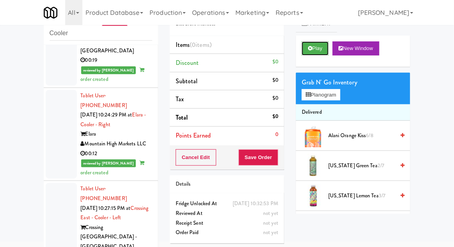
click at [315, 47] on button "Play" at bounding box center [315, 48] width 27 height 14
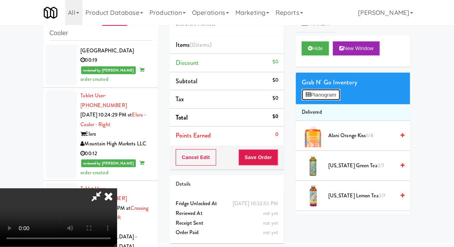
click at [340, 96] on button "Planogram" at bounding box center [321, 95] width 38 height 12
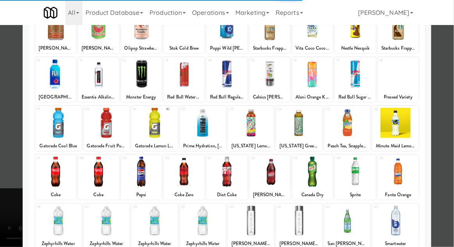
scroll to position [99, 0]
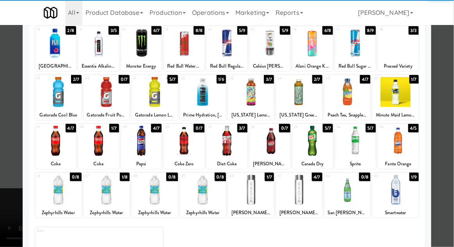
click at [252, 194] on div at bounding box center [251, 190] width 46 height 30
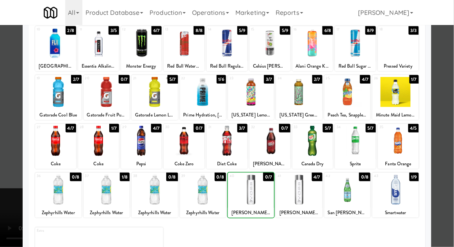
click at [439, 121] on div at bounding box center [227, 123] width 454 height 247
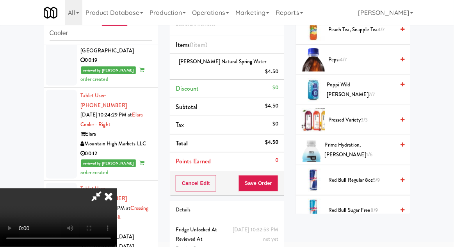
scroll to position [701, 0]
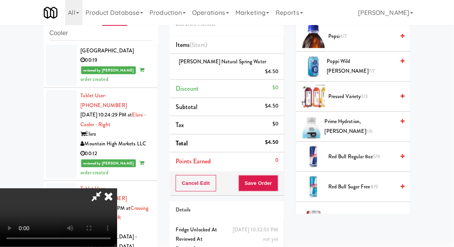
click at [372, 154] on span "Red Bull Regular 8oz 5/9" at bounding box center [362, 157] width 66 height 10
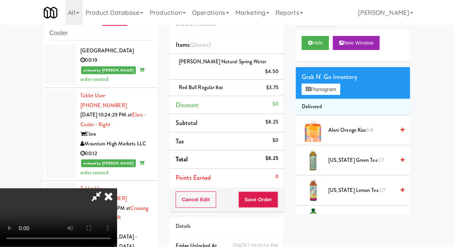
scroll to position [0, 0]
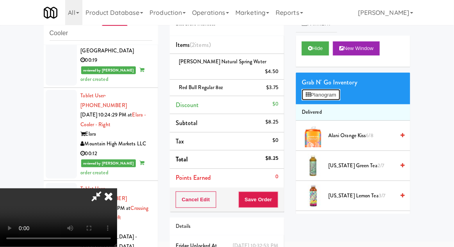
click at [337, 96] on button "Planogram" at bounding box center [321, 95] width 38 height 12
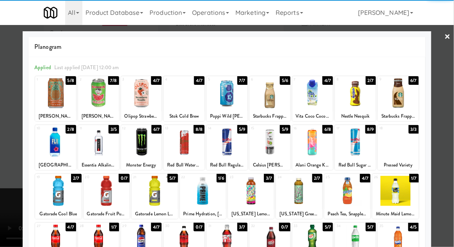
click at [189, 143] on div at bounding box center [184, 142] width 41 height 30
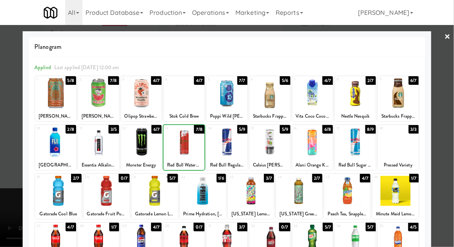
click at [449, 84] on div at bounding box center [227, 123] width 454 height 247
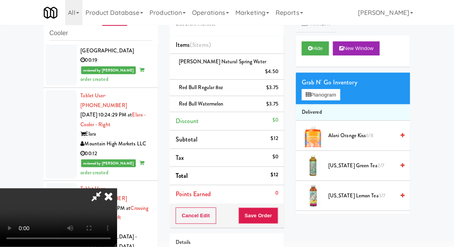
click at [361, 224] on span "5/7" at bounding box center [357, 225] width 7 height 7
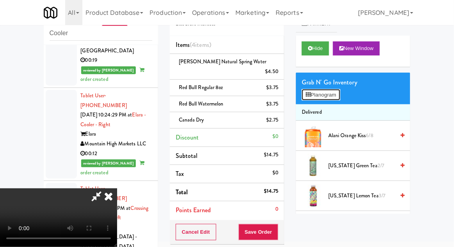
click at [329, 97] on button "Planogram" at bounding box center [321, 95] width 38 height 12
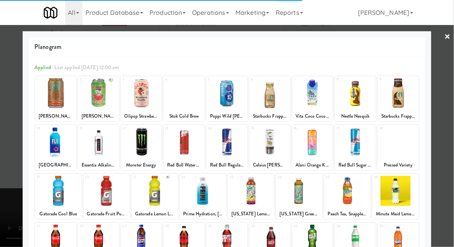
click at [443, 114] on div at bounding box center [227, 123] width 454 height 247
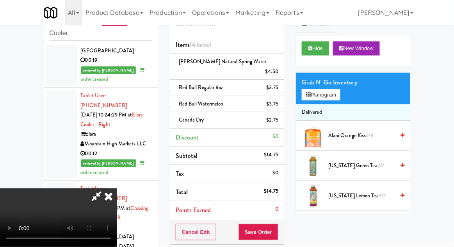
click at [117, 188] on icon at bounding box center [108, 196] width 17 height 16
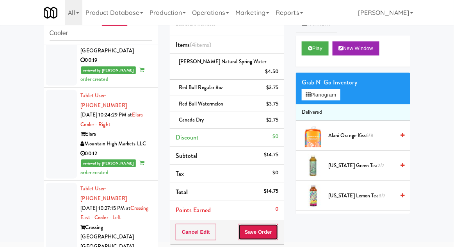
click at [255, 224] on button "Save Order" at bounding box center [259, 232] width 40 height 16
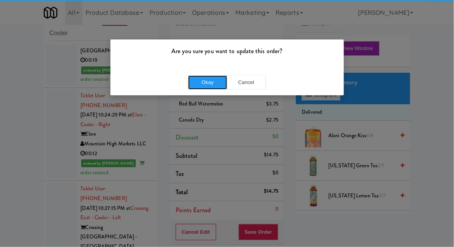
click at [198, 82] on button "Okay" at bounding box center [207, 82] width 39 height 14
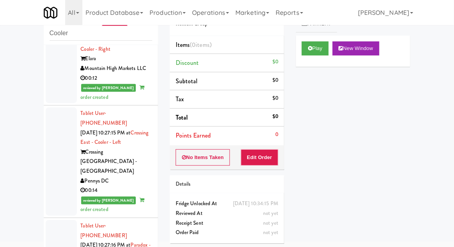
scroll to position [2090, 0]
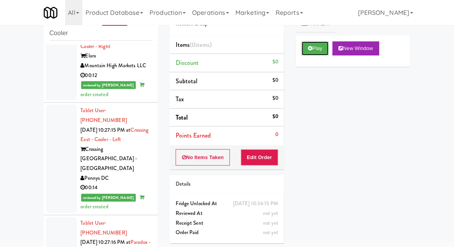
click at [314, 50] on button "Play" at bounding box center [315, 48] width 27 height 14
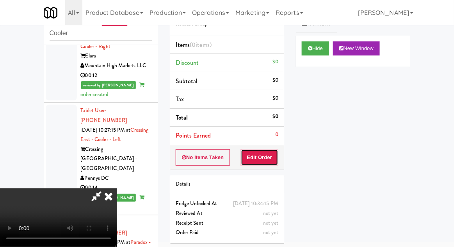
click at [254, 157] on button "Edit Order" at bounding box center [260, 157] width 38 height 16
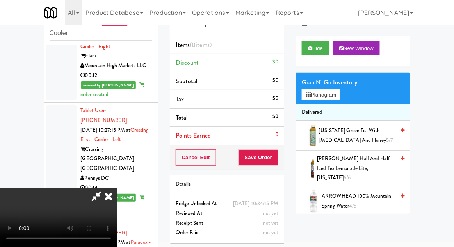
scroll to position [29, 0]
click at [336, 91] on button "Planogram" at bounding box center [321, 95] width 38 height 12
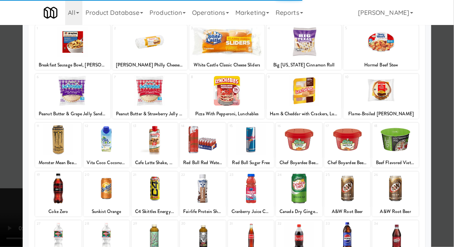
scroll to position [99, 0]
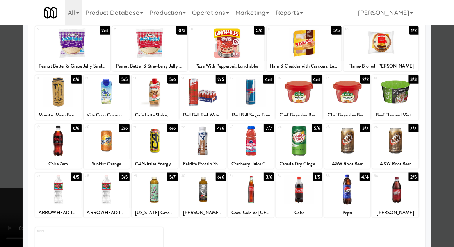
click at [301, 195] on div at bounding box center [299, 190] width 46 height 30
click at [8, 143] on div at bounding box center [227, 123] width 454 height 247
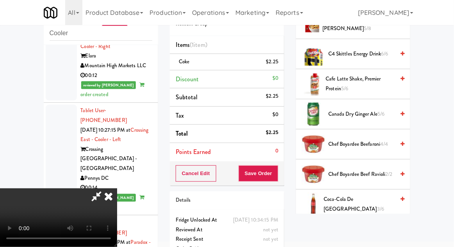
scroll to position [369, 0]
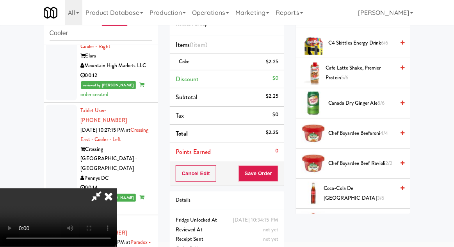
click at [369, 184] on span "Coca-Cola de Mexico 3/6" at bounding box center [359, 193] width 71 height 19
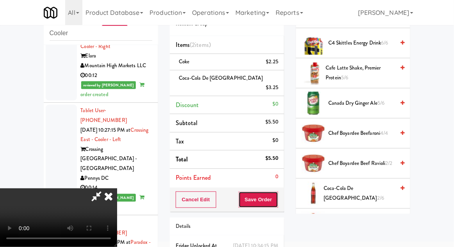
click at [274, 191] on button "Save Order" at bounding box center [259, 199] width 40 height 16
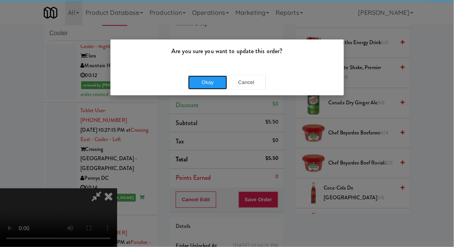
click at [209, 82] on button "Okay" at bounding box center [207, 82] width 39 height 14
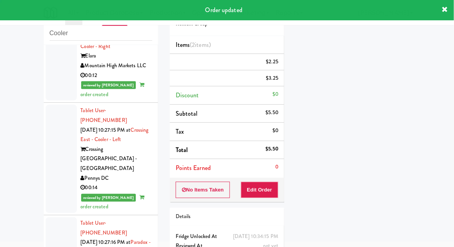
scroll to position [0, 0]
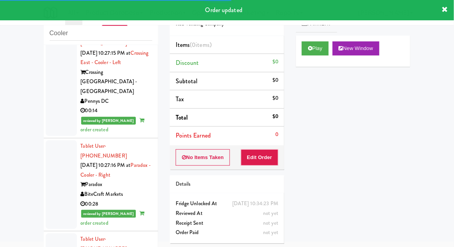
scroll to position [2175, 0]
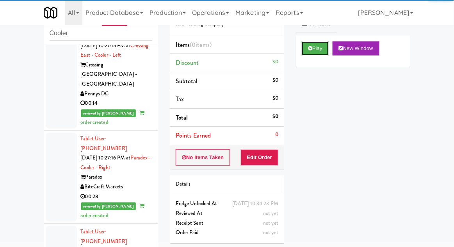
click at [314, 48] on button "Play" at bounding box center [315, 48] width 27 height 14
click at [254, 160] on button "Edit Order" at bounding box center [260, 157] width 38 height 16
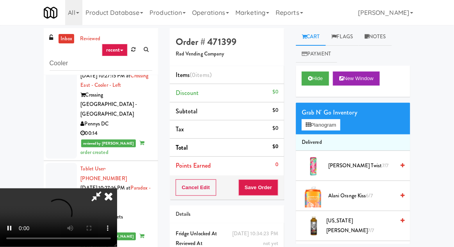
scroll to position [30, 0]
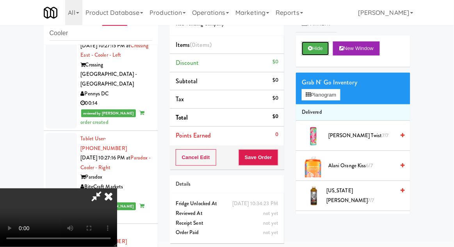
click at [313, 48] on button "Hide" at bounding box center [315, 48] width 27 height 14
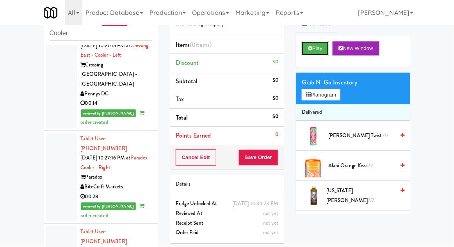
click at [314, 48] on button "Play" at bounding box center [315, 48] width 27 height 14
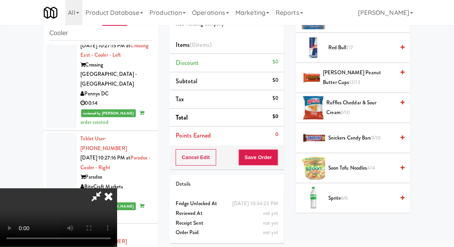
scroll to position [811, 0]
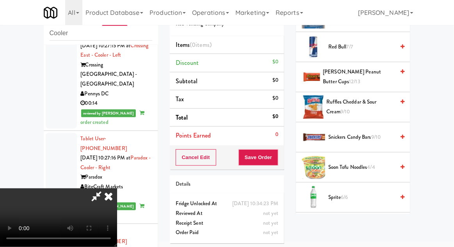
click at [378, 100] on span "Ruffles Cheddar & Sour Cream 9/10" at bounding box center [361, 106] width 68 height 19
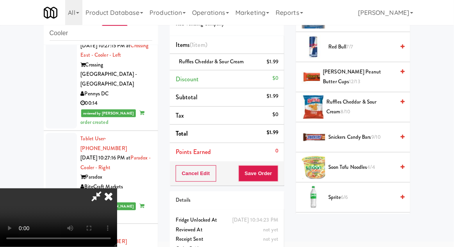
click at [253, 60] on div "Ruffles Cheddar & Sour Cream $1.99" at bounding box center [227, 62] width 103 height 10
click at [279, 65] on icon at bounding box center [279, 64] width 4 height 5
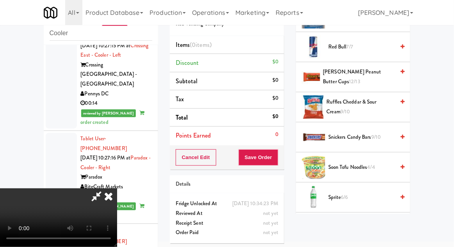
click at [369, 102] on span "Ruffles Cheddar & Sour Cream 9/10" at bounding box center [361, 106] width 68 height 19
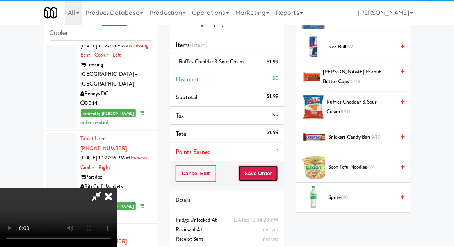
click at [278, 172] on button "Save Order" at bounding box center [259, 173] width 40 height 16
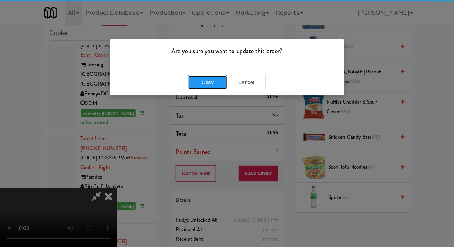
click at [202, 75] on button "Okay" at bounding box center [207, 82] width 39 height 14
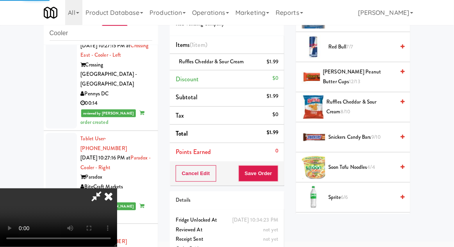
scroll to position [77, 0]
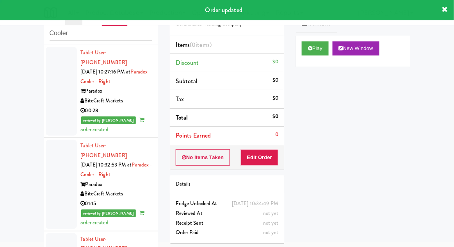
scroll to position [2267, 0]
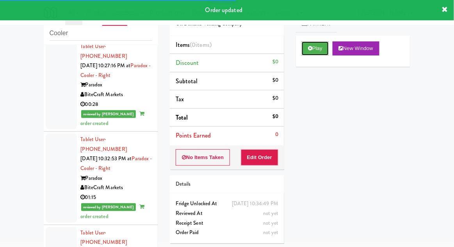
click at [315, 54] on button "Play" at bounding box center [315, 48] width 27 height 14
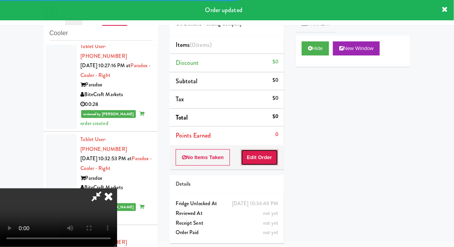
click at [251, 155] on button "Edit Order" at bounding box center [260, 157] width 38 height 16
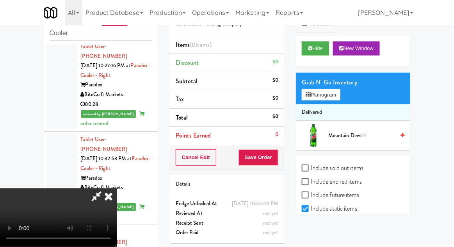
click at [354, 171] on label "Include sold out items" at bounding box center [333, 168] width 62 height 12
click at [311, 171] on input "Include sold out items" at bounding box center [306, 168] width 9 height 6
checkbox input "true"
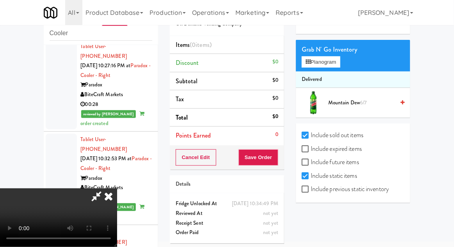
scroll to position [77, 0]
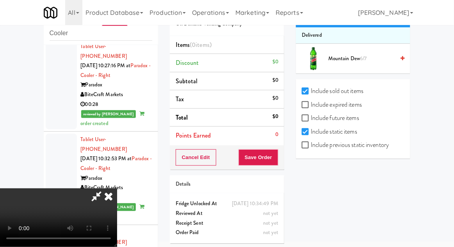
click at [382, 147] on label "Include previous static inventory" at bounding box center [345, 145] width 87 height 12
click at [311, 147] on input "Include previous static inventory" at bounding box center [306, 145] width 9 height 6
checkbox input "true"
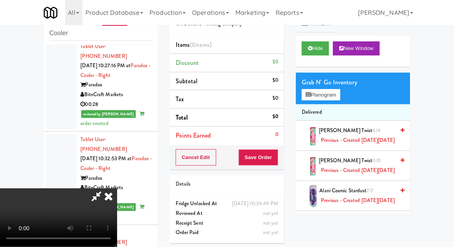
scroll to position [0, 0]
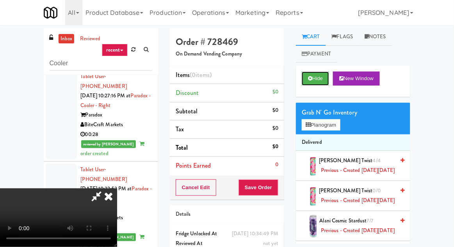
click at [321, 85] on button "Hide" at bounding box center [315, 78] width 27 height 14
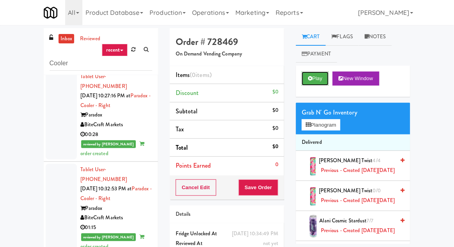
click at [324, 81] on button "Play" at bounding box center [315, 78] width 27 height 14
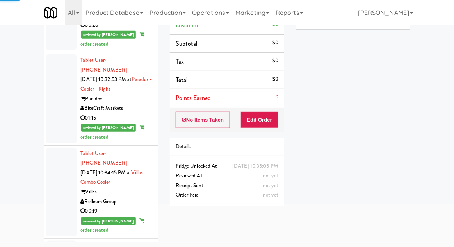
scroll to position [2318, 0]
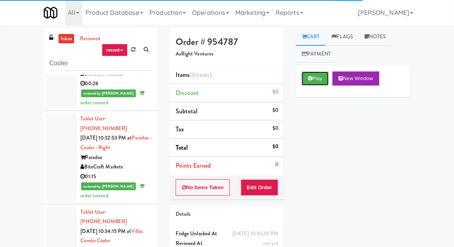
click at [323, 83] on button "Play" at bounding box center [315, 78] width 27 height 14
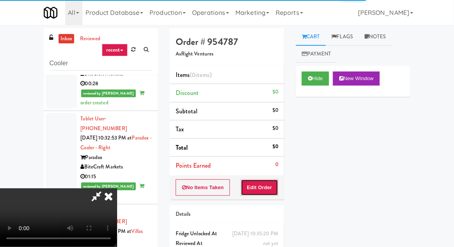
click at [266, 180] on button "Edit Order" at bounding box center [260, 187] width 38 height 16
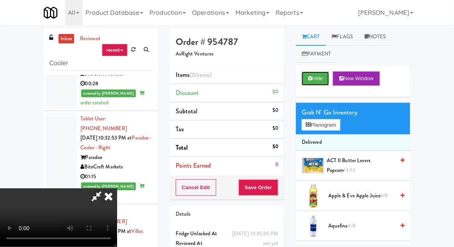
click at [316, 79] on button "Hide" at bounding box center [315, 78] width 27 height 14
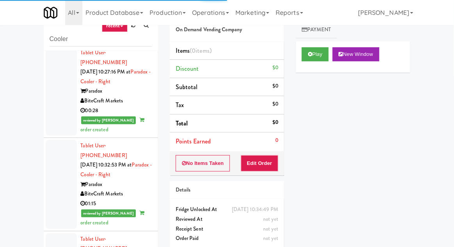
scroll to position [30, 0]
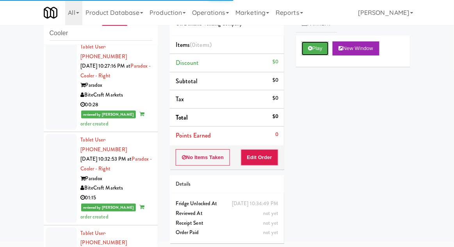
click at [325, 51] on button "Play" at bounding box center [315, 48] width 27 height 14
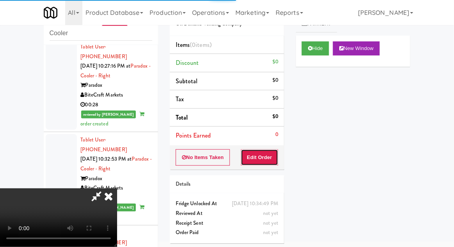
click at [258, 163] on button "Edit Order" at bounding box center [260, 157] width 38 height 16
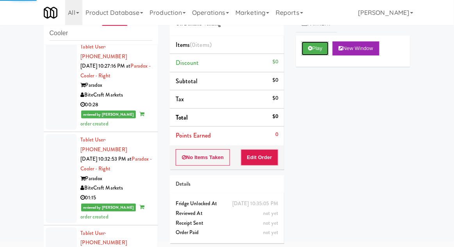
click at [327, 49] on button "Play" at bounding box center [315, 48] width 27 height 14
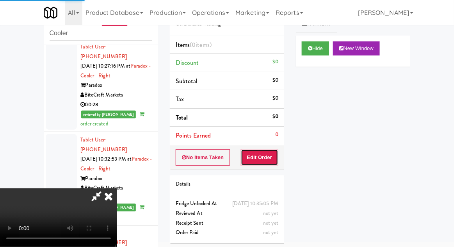
click at [261, 159] on button "Edit Order" at bounding box center [260, 157] width 38 height 16
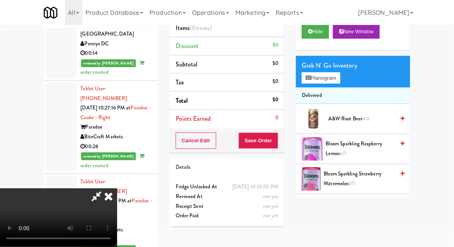
scroll to position [30, 0]
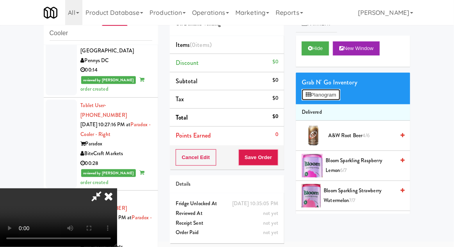
click at [340, 95] on button "Planogram" at bounding box center [321, 95] width 38 height 12
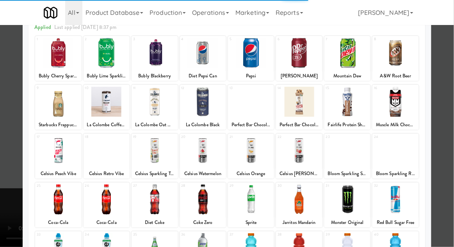
scroll to position [41, 0]
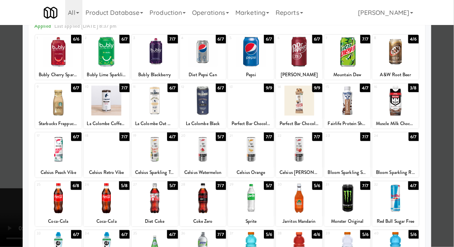
click at [150, 197] on div at bounding box center [155, 198] width 46 height 30
click at [444, 101] on div at bounding box center [227, 123] width 454 height 247
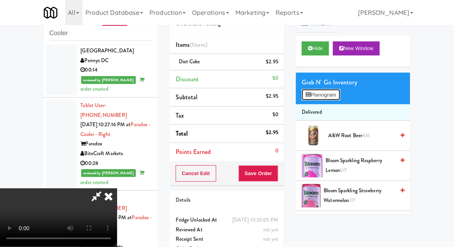
click at [339, 97] on button "Planogram" at bounding box center [321, 95] width 38 height 12
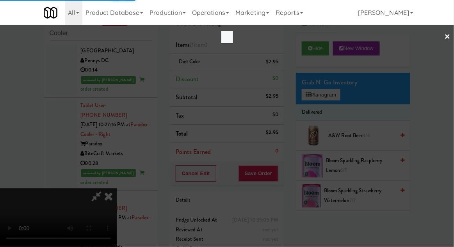
click at [438, 123] on div at bounding box center [227, 123] width 454 height 247
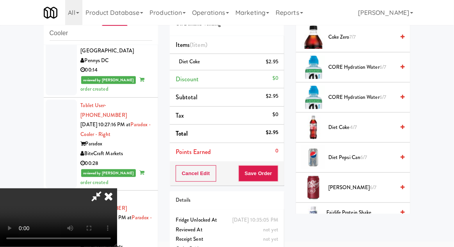
scroll to position [519, 0]
click at [364, 129] on span "Diet Coke 4/7" at bounding box center [362, 128] width 66 height 10
click at [361, 126] on span "Diet Coke 3/7" at bounding box center [362, 128] width 66 height 10
click at [280, 61] on link at bounding box center [277, 65] width 7 height 10
click at [281, 64] on icon at bounding box center [279, 64] width 4 height 5
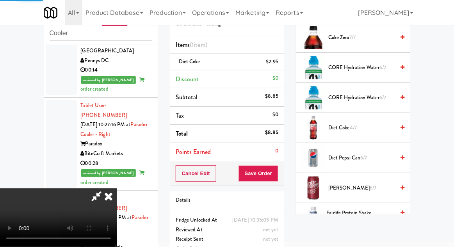
click at [105, 188] on icon at bounding box center [97, 196] width 18 height 16
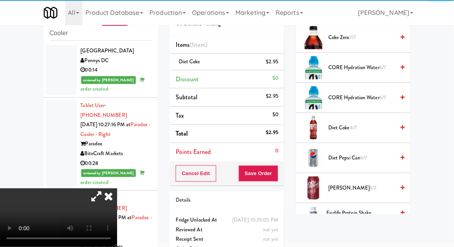
click at [279, 63] on div "$2.95" at bounding box center [272, 62] width 13 height 10
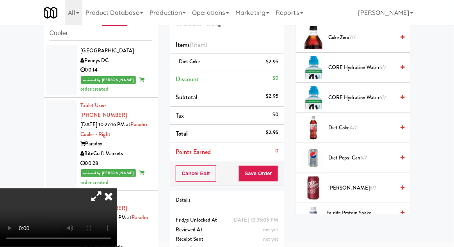
click at [276, 64] on link at bounding box center [277, 65] width 7 height 10
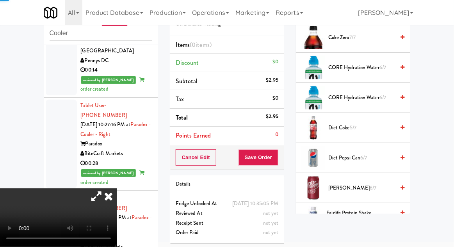
click at [105, 188] on icon at bounding box center [97, 196] width 18 height 16
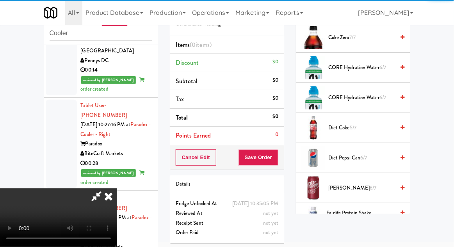
scroll to position [29, 0]
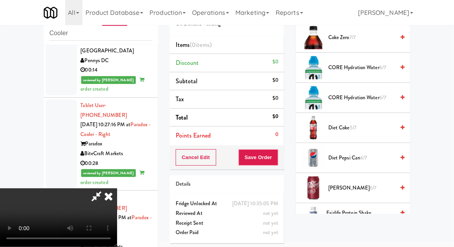
click at [356, 126] on span "5/7" at bounding box center [353, 127] width 7 height 7
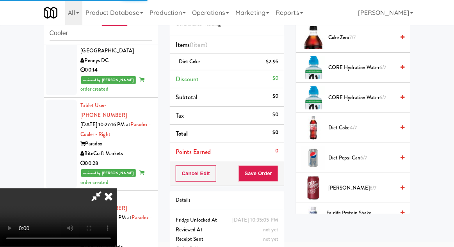
click at [283, 59] on li "Diet Coke $2.95" at bounding box center [227, 62] width 114 height 16
click at [281, 64] on icon at bounding box center [279, 64] width 4 height 5
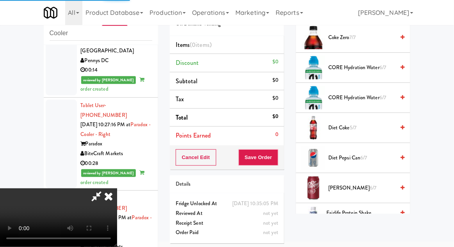
click at [355, 129] on span "5/7" at bounding box center [353, 127] width 7 height 7
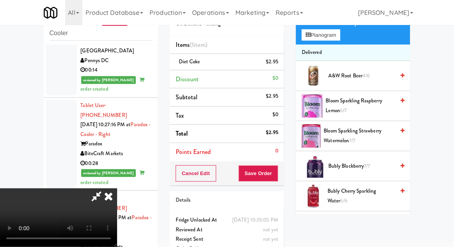
scroll to position [0, 0]
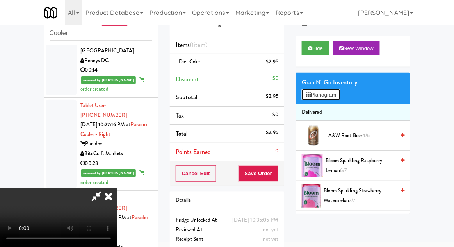
click at [332, 97] on button "Planogram" at bounding box center [321, 95] width 38 height 12
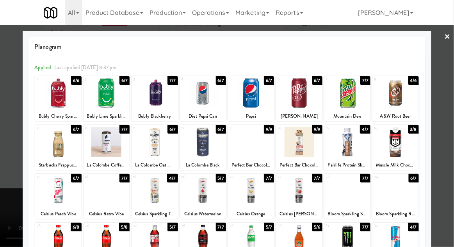
click at [105, 238] on div at bounding box center [107, 240] width 46 height 30
click at [0, 207] on div at bounding box center [227, 123] width 454 height 247
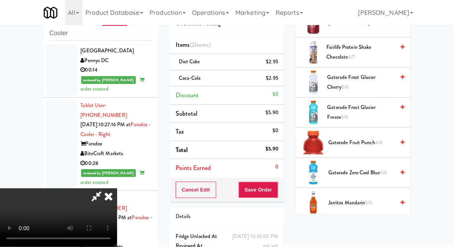
scroll to position [685, 0]
click at [375, 142] on span "4/6" at bounding box center [378, 142] width 7 height 7
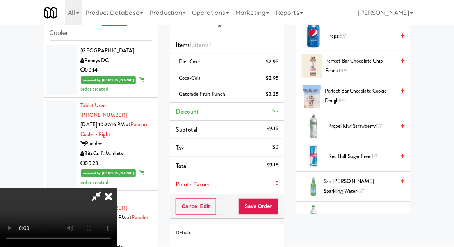
scroll to position [1068, 0]
click at [369, 181] on span "San [PERSON_NAME] Sparkling Water 4/7" at bounding box center [359, 186] width 71 height 19
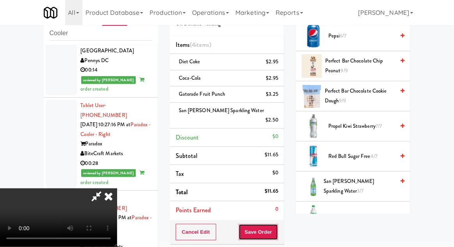
click at [278, 224] on button "Save Order" at bounding box center [259, 232] width 40 height 16
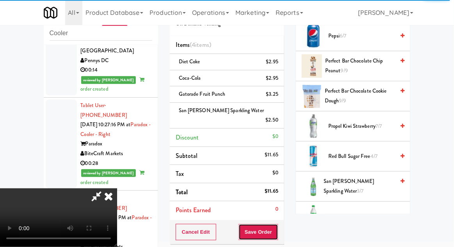
click at [279, 224] on button "Save Order" at bounding box center [259, 232] width 40 height 16
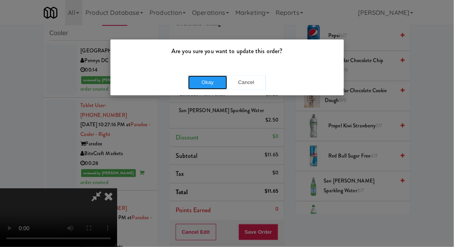
click at [207, 81] on button "Okay" at bounding box center [207, 82] width 39 height 14
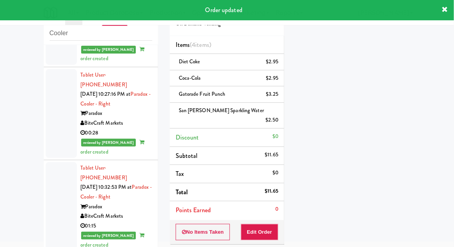
scroll to position [2239, 0]
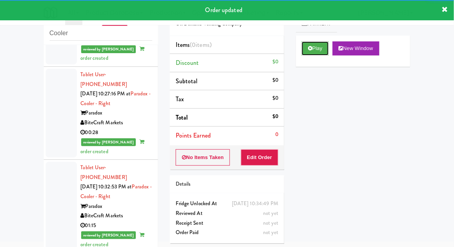
click at [314, 49] on button "Play" at bounding box center [315, 48] width 27 height 14
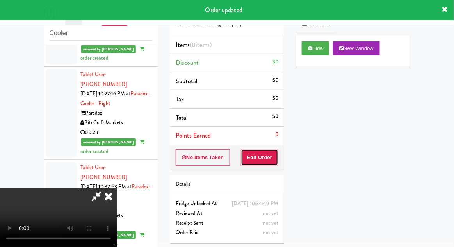
click at [253, 155] on button "Edit Order" at bounding box center [260, 157] width 38 height 16
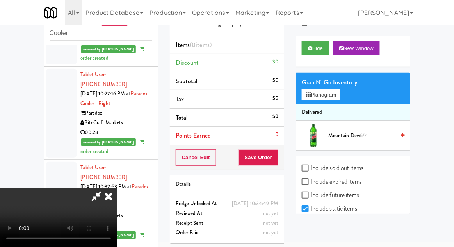
scroll to position [29, 0]
click at [363, 225] on label "Include previous static inventory" at bounding box center [345, 222] width 87 height 12
click at [311, 225] on input "Include previous static inventory" at bounding box center [306, 222] width 9 height 6
checkbox input "true"
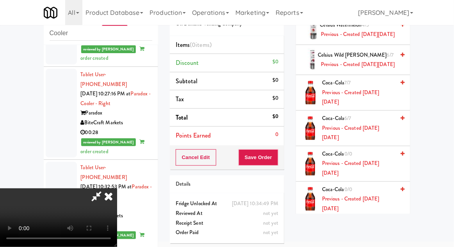
scroll to position [663, 0]
click at [354, 143] on span "Coca-Cola 6/7 Previous - Created [DATE][DATE]" at bounding box center [358, 128] width 73 height 29
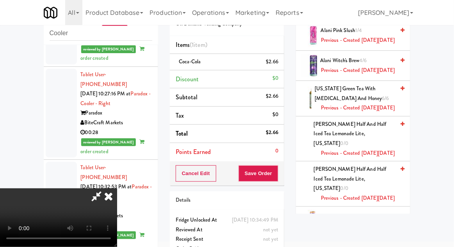
scroll to position [0, 0]
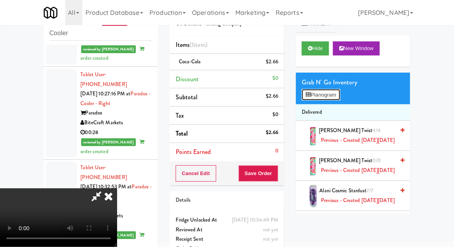
click at [320, 99] on button "Planogram" at bounding box center [321, 95] width 38 height 12
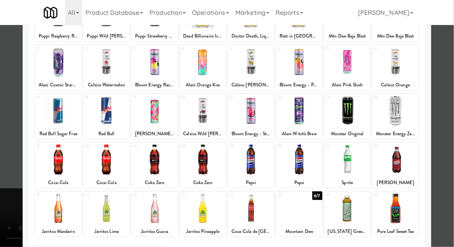
scroll to position [84, 0]
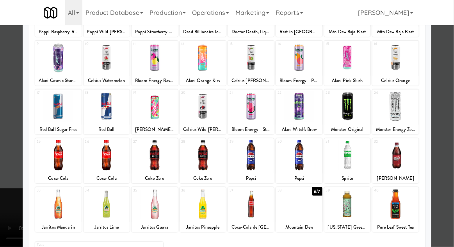
click at [100, 154] on div at bounding box center [107, 155] width 46 height 30
click at [436, 102] on div at bounding box center [227, 123] width 454 height 247
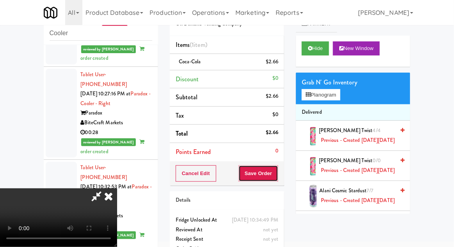
click at [277, 172] on button "Save Order" at bounding box center [259, 173] width 40 height 16
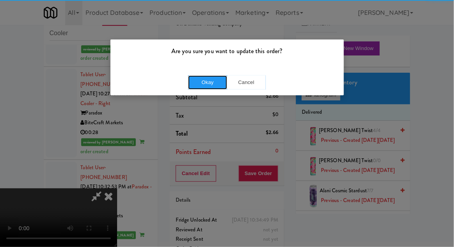
click at [203, 80] on button "Okay" at bounding box center [207, 82] width 39 height 14
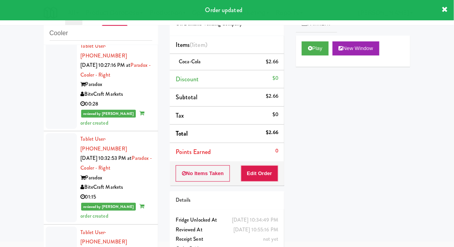
scroll to position [2356, 0]
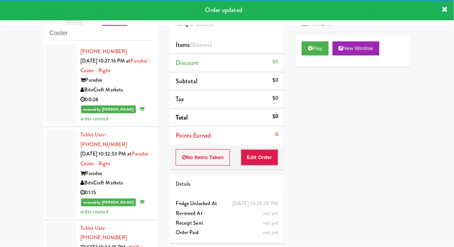
scroll to position [2356, 0]
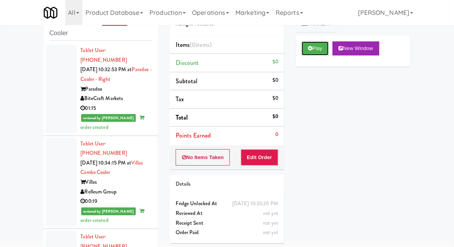
click at [313, 52] on button "Play" at bounding box center [315, 48] width 27 height 14
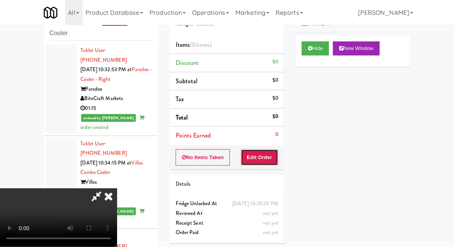
click at [255, 155] on button "Edit Order" at bounding box center [260, 157] width 38 height 16
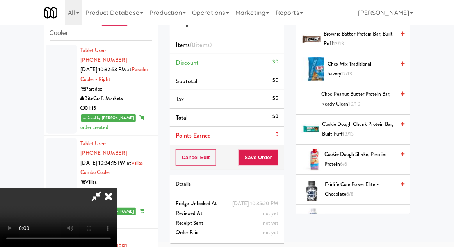
scroll to position [314, 0]
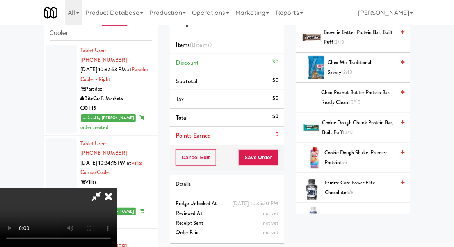
click at [361, 188] on span "Fairlife Core Power Elite - Chocolate 6/8" at bounding box center [360, 187] width 70 height 19
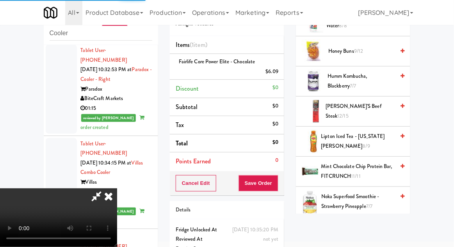
scroll to position [576, 0]
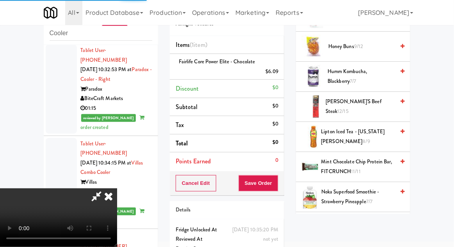
click at [362, 128] on span "Lipton Iced Tea - [US_STATE][PERSON_NAME] 8/9" at bounding box center [359, 136] width 74 height 19
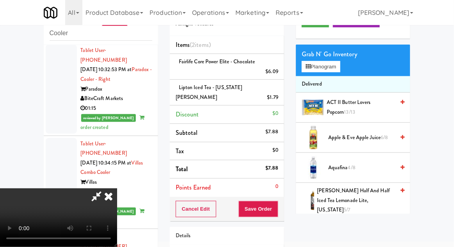
scroll to position [0, 0]
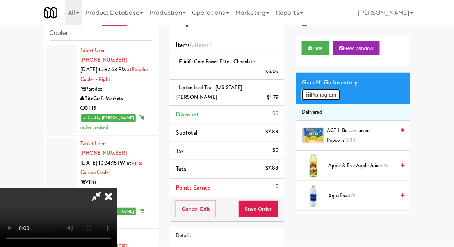
click at [336, 99] on button "Planogram" at bounding box center [321, 95] width 38 height 12
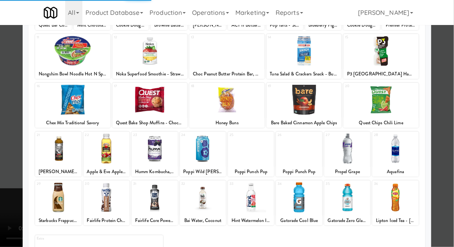
scroll to position [99, 0]
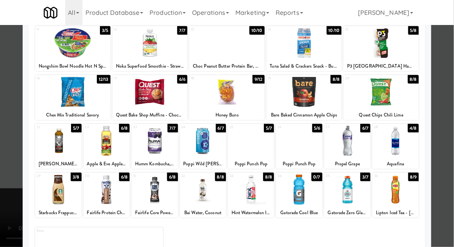
click at [311, 202] on div at bounding box center [299, 190] width 46 height 30
click at [440, 127] on div at bounding box center [227, 123] width 454 height 247
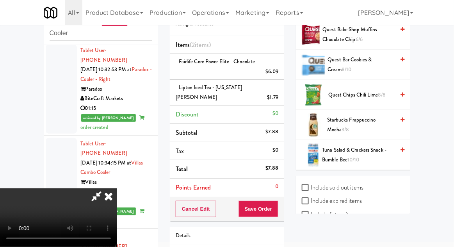
click at [354, 182] on label "Include sold out items" at bounding box center [333, 188] width 62 height 12
click at [311, 185] on input "Include sold out items" at bounding box center [306, 188] width 9 height 6
checkbox input "true"
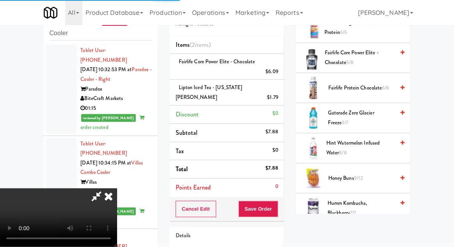
scroll to position [441, 0]
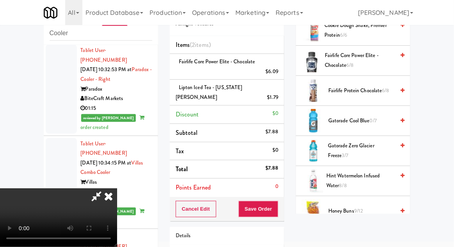
click at [375, 117] on span "0/7" at bounding box center [373, 120] width 7 height 7
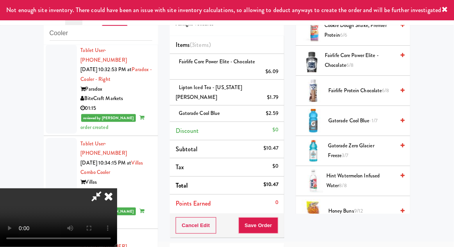
scroll to position [61, 0]
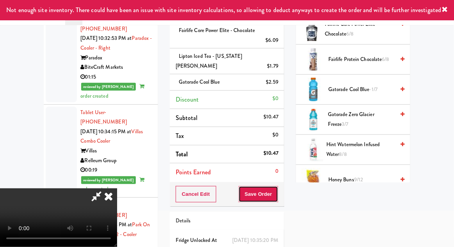
click at [278, 186] on button "Save Order" at bounding box center [259, 194] width 40 height 16
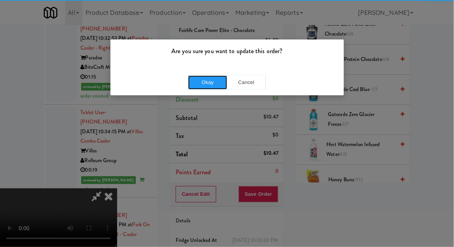
click at [211, 87] on button "Okay" at bounding box center [207, 82] width 39 height 14
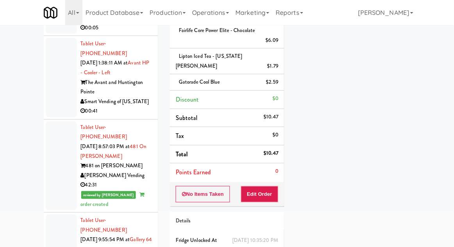
scroll to position [607, 0]
click at [64, 122] on div at bounding box center [61, 166] width 31 height 89
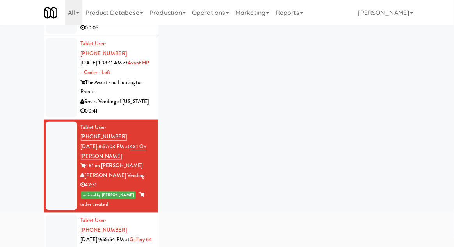
scroll to position [30, 0]
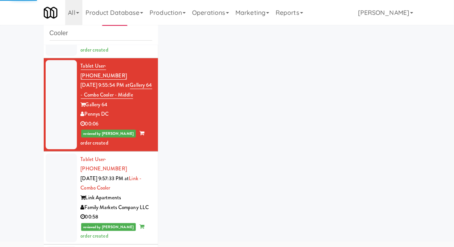
click at [58, 154] on div at bounding box center [61, 198] width 31 height 89
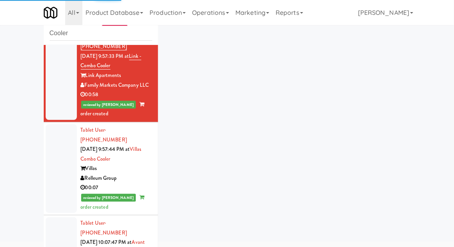
scroll to position [918, 0]
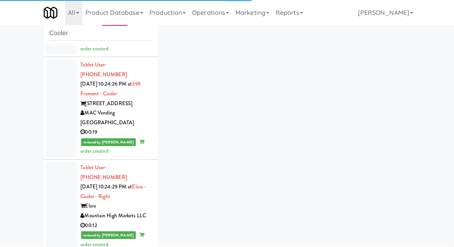
scroll to position [1962, 0]
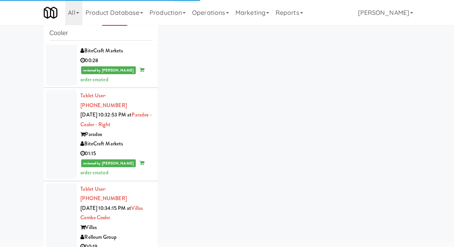
scroll to position [2375, 0]
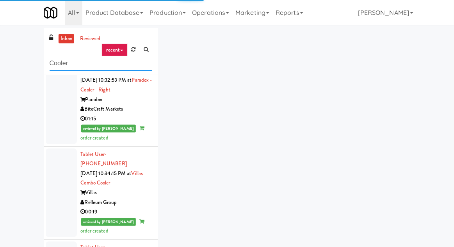
click at [54, 65] on input "Cooler" at bounding box center [101, 63] width 103 height 14
click at [52, 64] on input "Cooler" at bounding box center [101, 63] width 103 height 14
type input "Fridge"
click at [28, 47] on div "inbox reviewed recent all unclear take inventory issue suspicious failed recent…" at bounding box center [227, 171] width 454 height 287
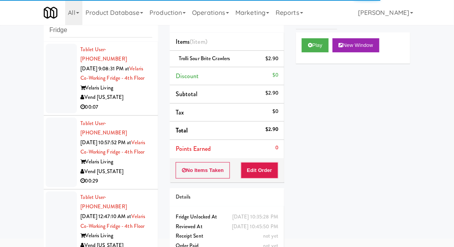
scroll to position [32, 0]
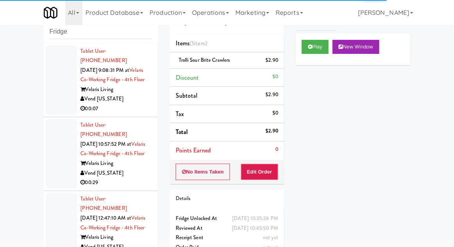
click at [54, 96] on div at bounding box center [61, 80] width 31 height 70
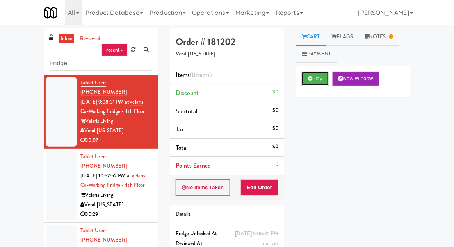
click at [309, 74] on button "Play" at bounding box center [315, 78] width 27 height 14
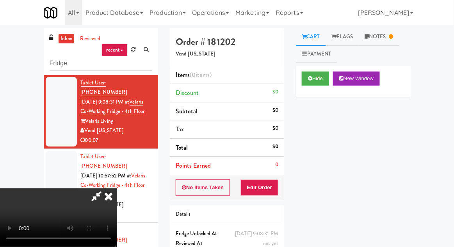
click at [111, 203] on icon at bounding box center [108, 196] width 17 height 16
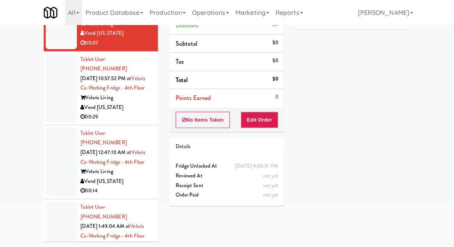
scroll to position [30, 0]
click at [55, 92] on div at bounding box center [61, 89] width 31 height 70
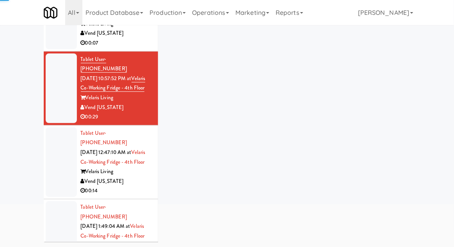
click at [50, 154] on div at bounding box center [61, 162] width 31 height 70
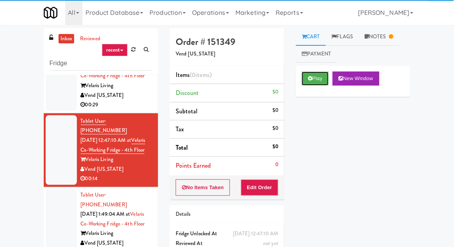
click at [316, 72] on button "Play" at bounding box center [315, 78] width 27 height 14
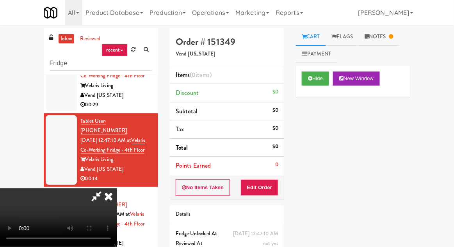
click at [108, 195] on icon at bounding box center [108, 196] width 17 height 16
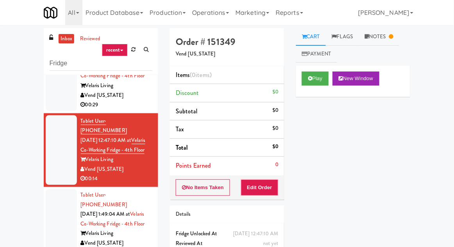
click at [384, 44] on link "Notes" at bounding box center [379, 37] width 41 height 18
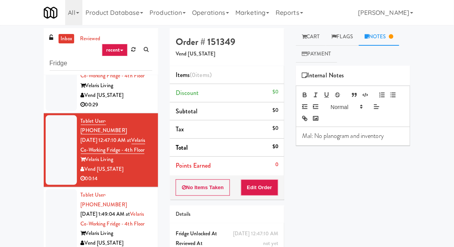
click at [309, 34] on link "Cart" at bounding box center [311, 37] width 30 height 18
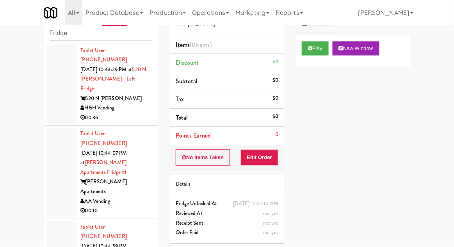
scroll to position [526, 0]
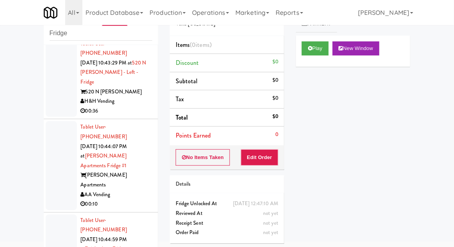
click at [57, 146] on div at bounding box center [61, 165] width 31 height 89
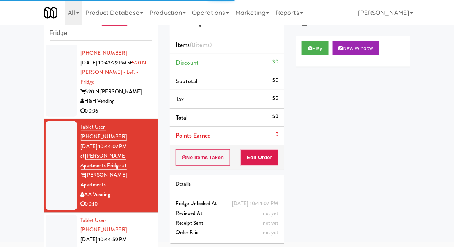
click at [319, 48] on button "Play" at bounding box center [315, 48] width 27 height 14
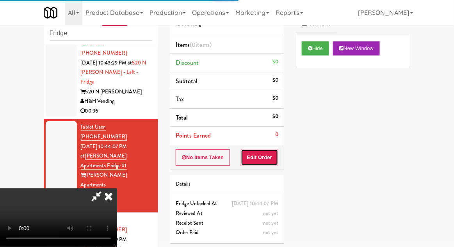
click at [258, 163] on button "Edit Order" at bounding box center [260, 157] width 38 height 16
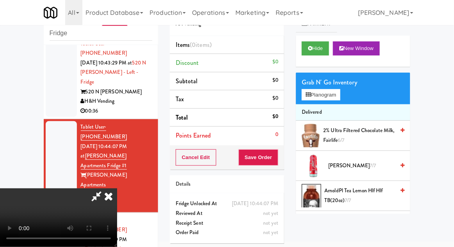
click at [57, 214] on div at bounding box center [61, 249] width 31 height 70
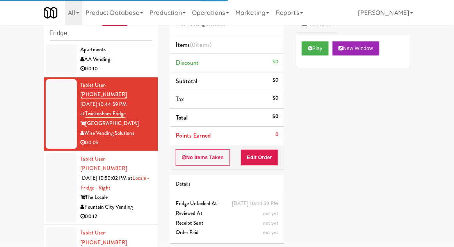
scroll to position [663, 0]
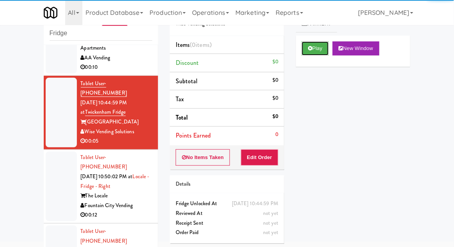
click at [311, 51] on button "Play" at bounding box center [315, 48] width 27 height 14
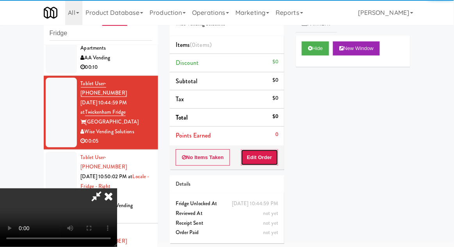
click at [262, 163] on button "Edit Order" at bounding box center [260, 157] width 38 height 16
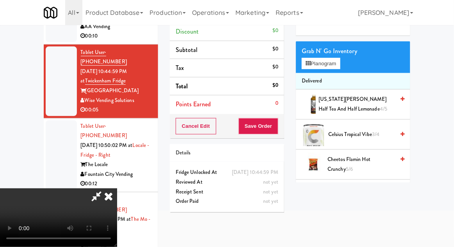
scroll to position [0, 0]
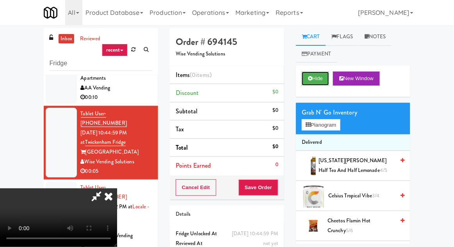
click at [315, 84] on button "Hide" at bounding box center [315, 78] width 27 height 14
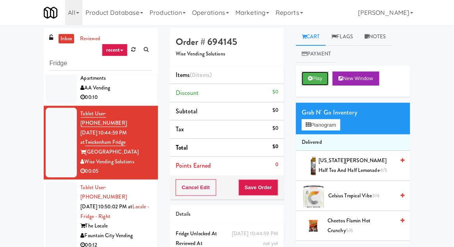
click at [316, 80] on button "Play" at bounding box center [315, 78] width 27 height 14
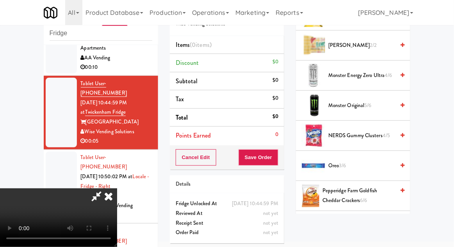
scroll to position [486, 0]
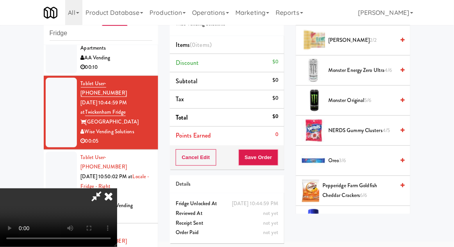
click at [372, 156] on span "Oreo 3/6" at bounding box center [362, 161] width 66 height 10
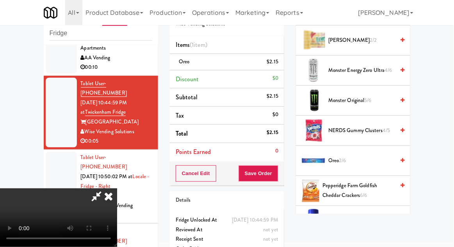
scroll to position [29, 0]
click at [277, 174] on button "Save Order" at bounding box center [259, 173] width 40 height 16
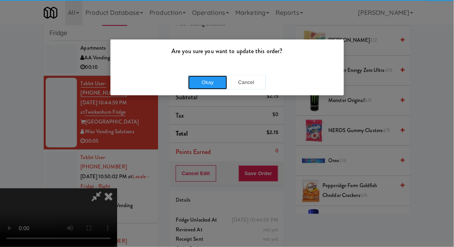
click at [203, 85] on button "Okay" at bounding box center [207, 82] width 39 height 14
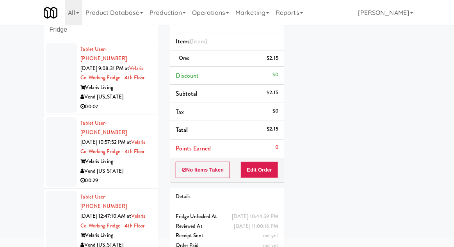
scroll to position [0, 0]
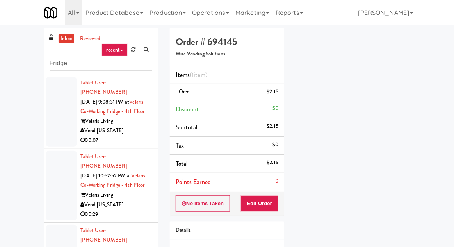
click at [63, 42] on link "inbox" at bounding box center [67, 39] width 16 height 10
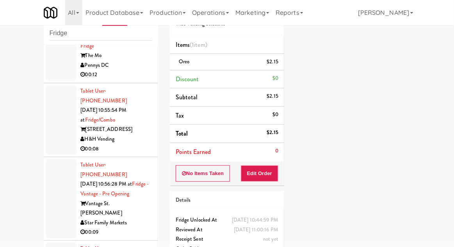
scroll to position [879, 0]
